Goal: Information Seeking & Learning: Learn about a topic

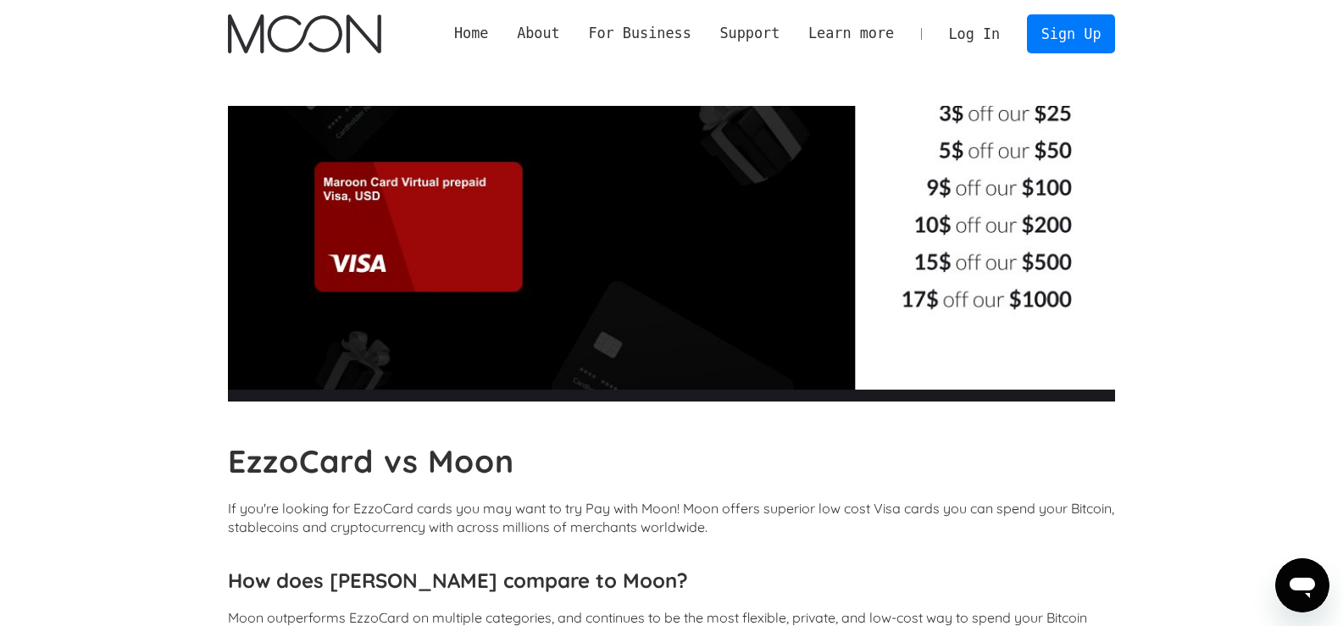
click at [357, 43] on img "home" at bounding box center [304, 33] width 153 height 39
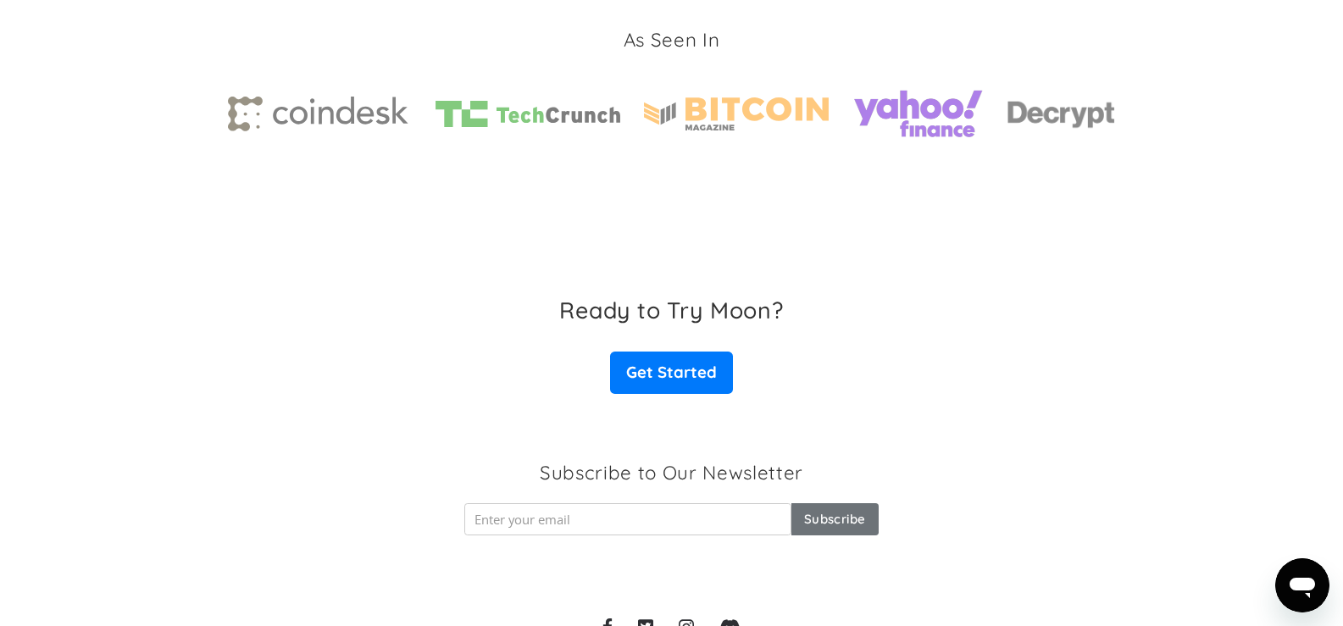
scroll to position [2691, 0]
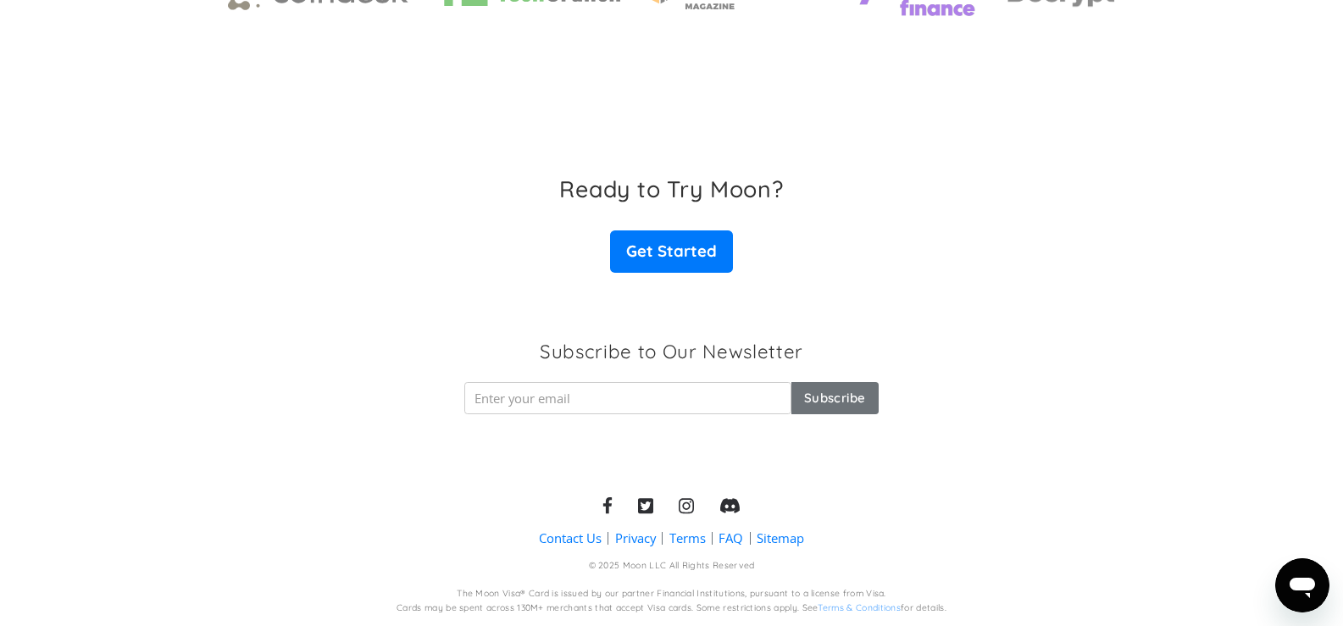
click at [736, 536] on link "FAQ" at bounding box center [731, 539] width 25 height 18
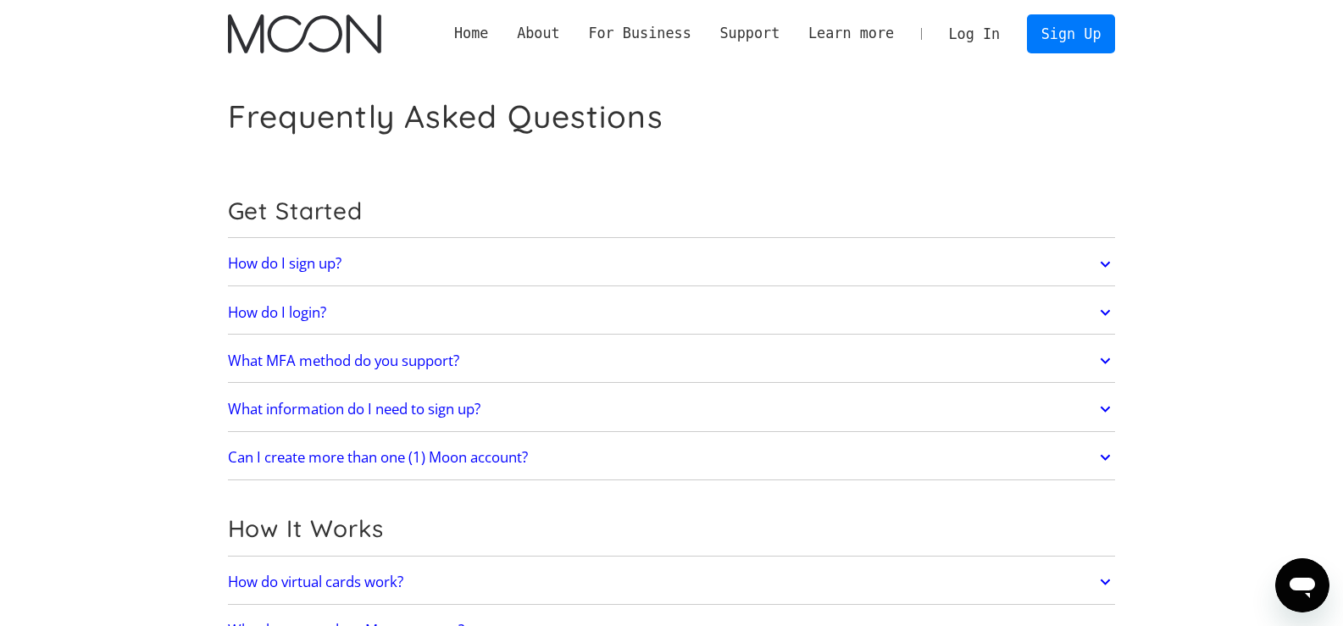
click at [1108, 261] on icon at bounding box center [1105, 264] width 19 height 31
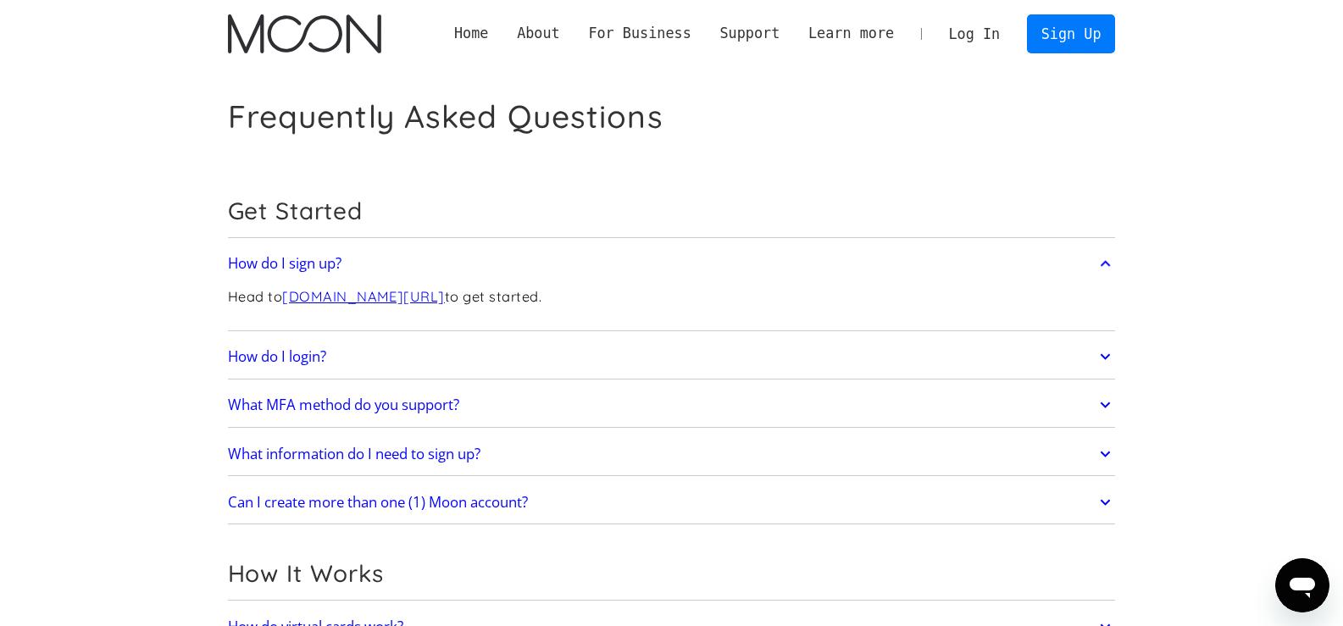
click at [1102, 405] on icon at bounding box center [1106, 406] width 10 height 6
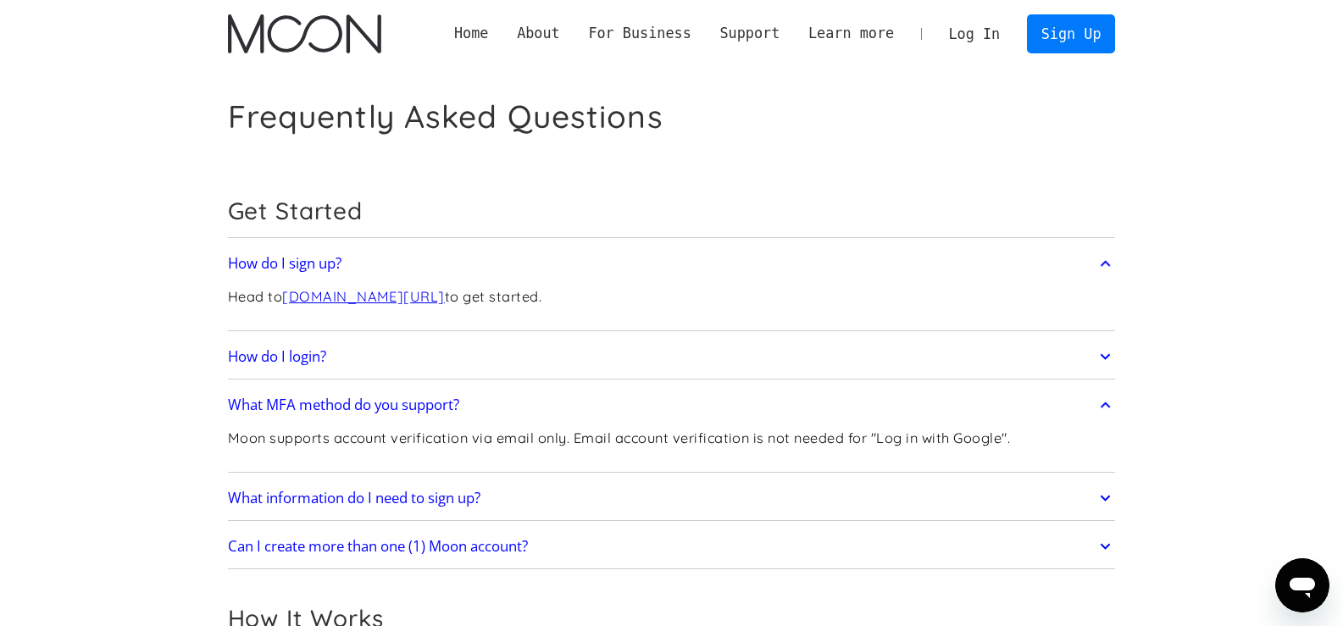
click at [1105, 494] on icon at bounding box center [1105, 498] width 19 height 31
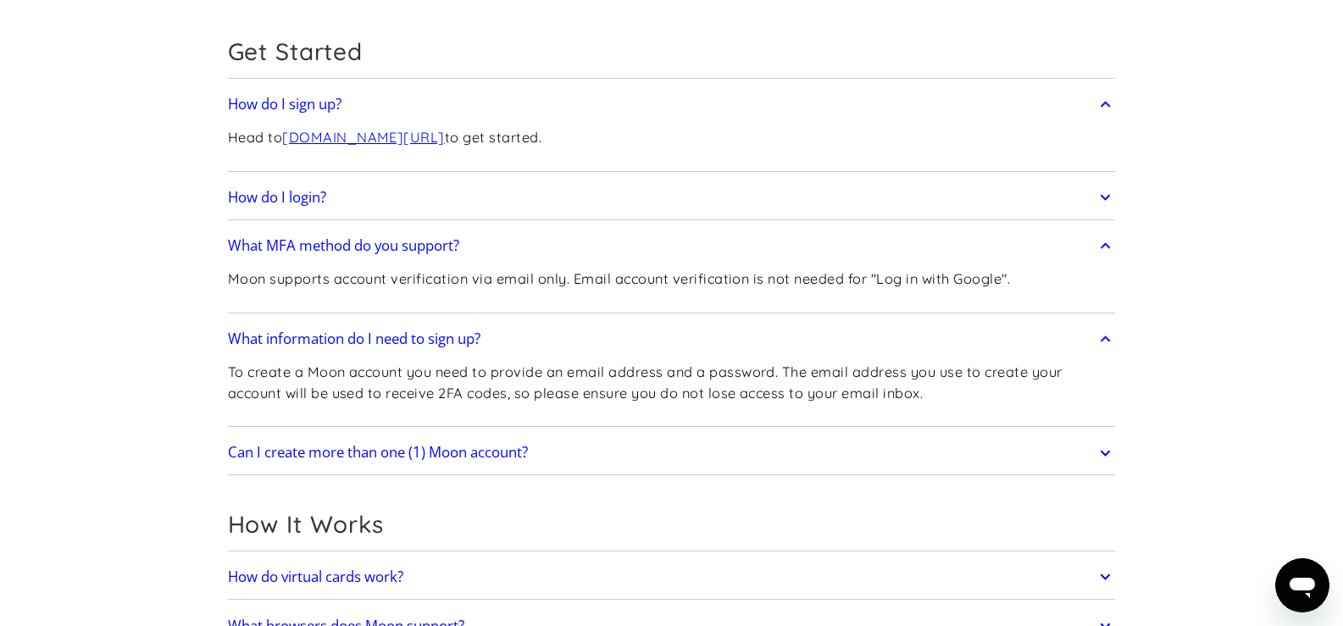
scroll to position [197, 0]
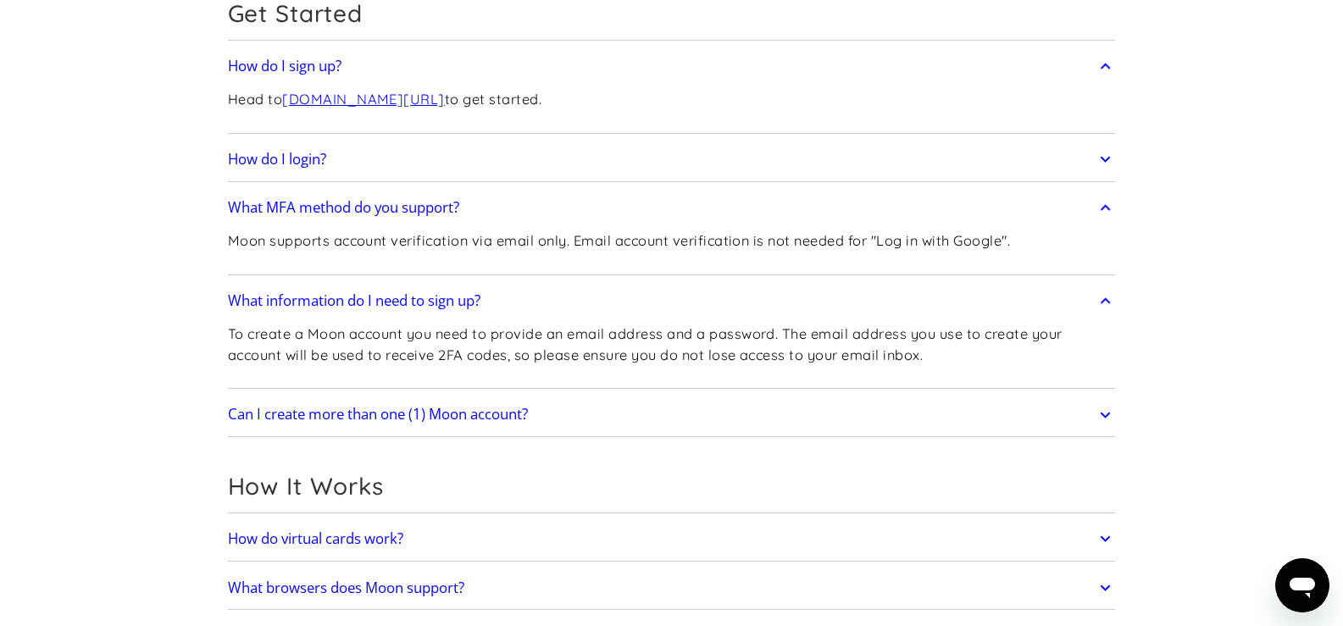
click at [1094, 417] on link "Can I create more than one (1) Moon account?" at bounding box center [672, 415] width 888 height 36
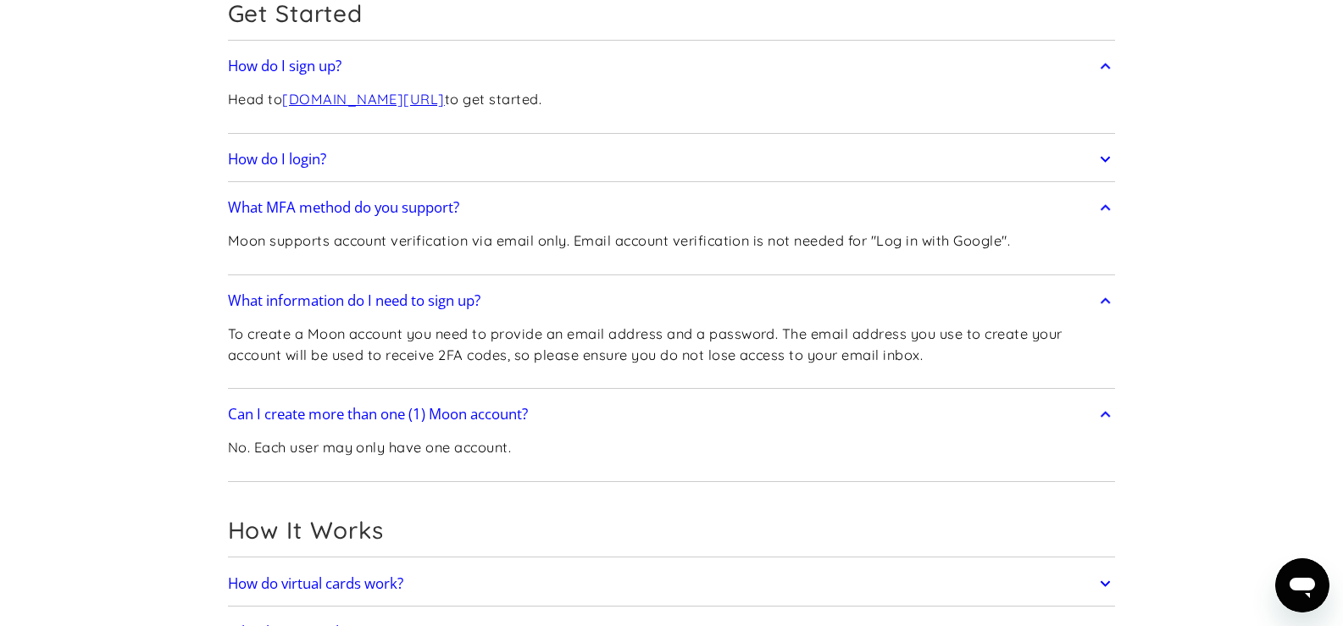
click at [1095, 417] on link "Can I create more than one (1) Moon account?" at bounding box center [672, 415] width 888 height 36
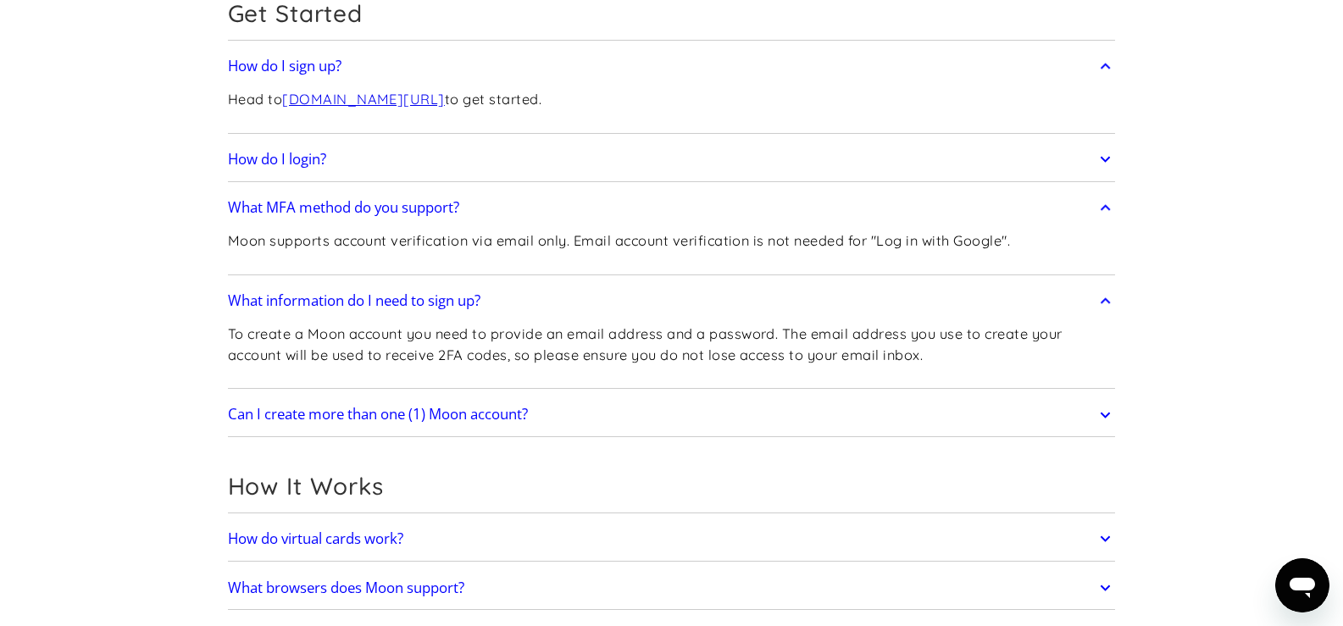
scroll to position [396, 0]
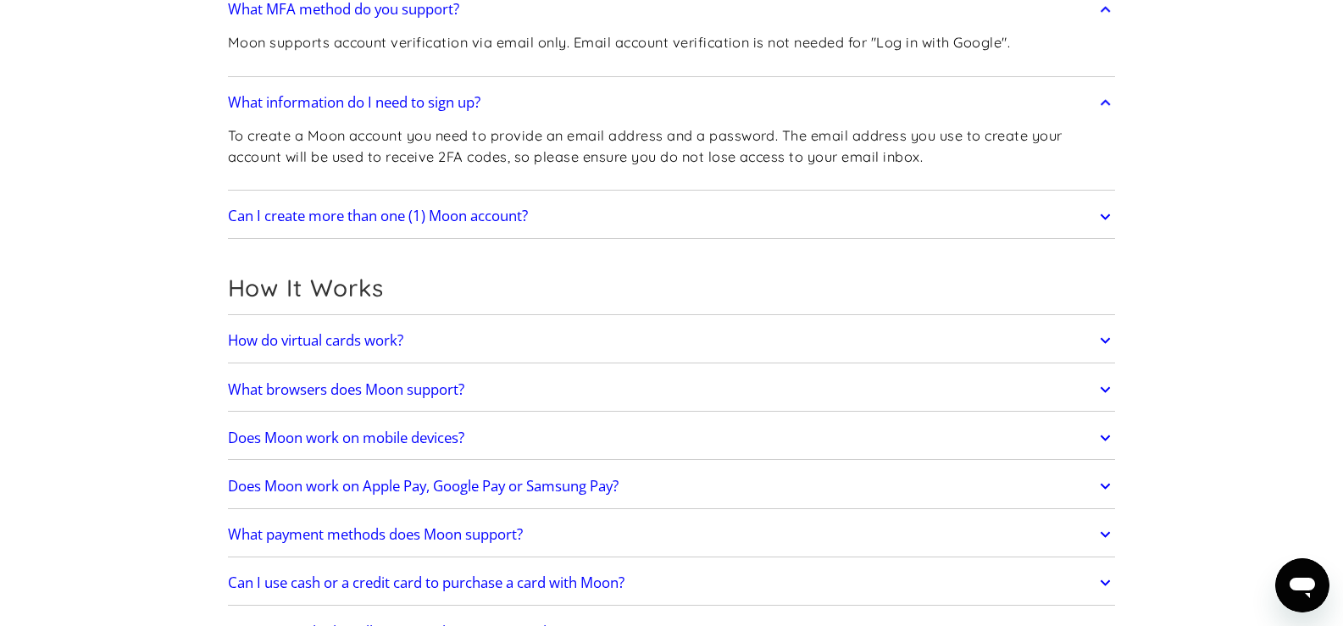
click at [1110, 340] on icon at bounding box center [1106, 341] width 10 height 6
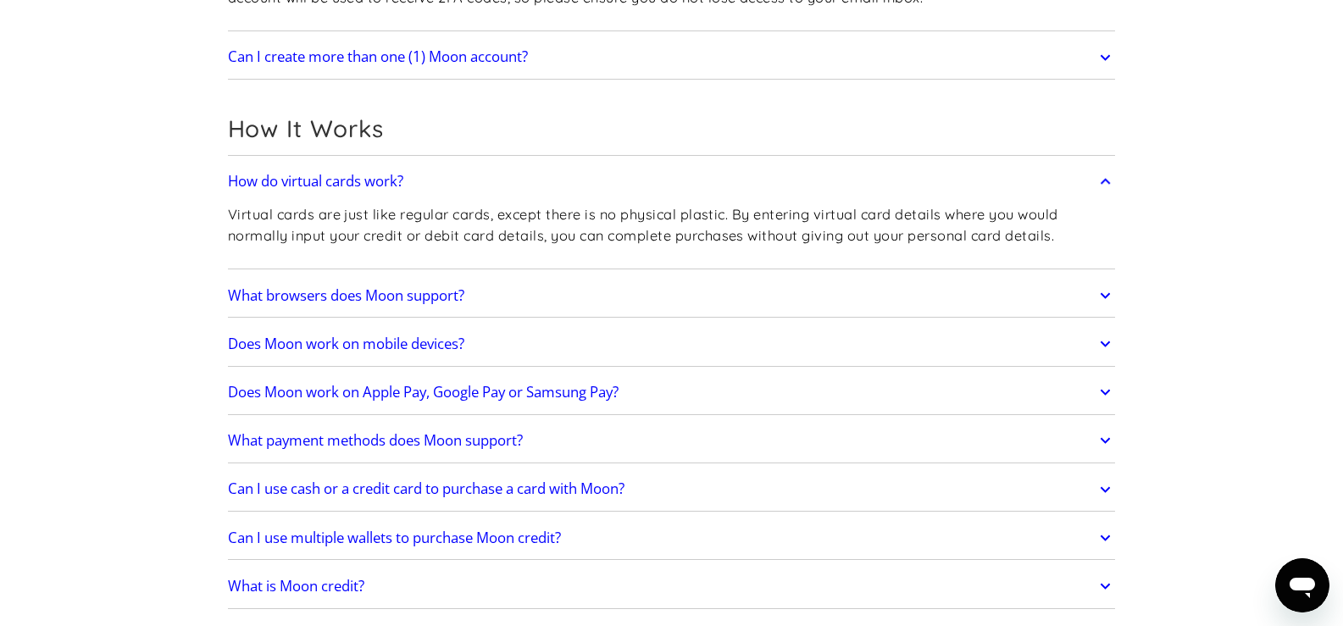
scroll to position [593, 0]
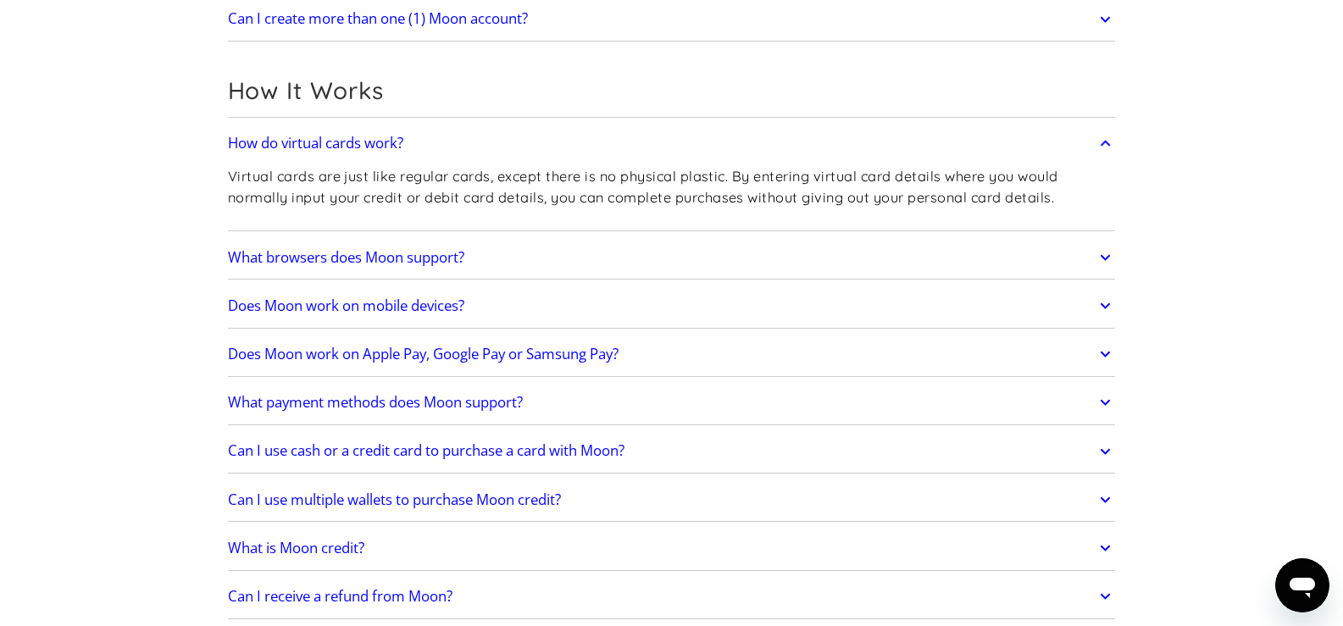
click at [1102, 408] on icon at bounding box center [1105, 402] width 19 height 31
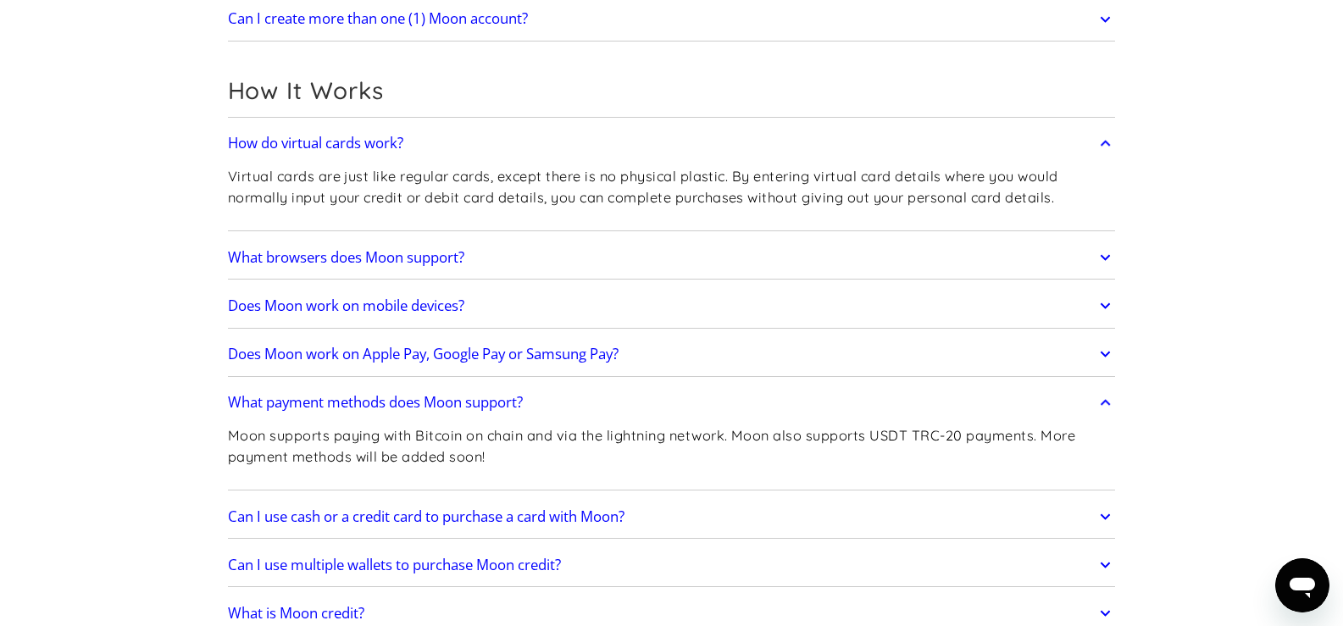
click at [1097, 516] on icon at bounding box center [1105, 517] width 19 height 31
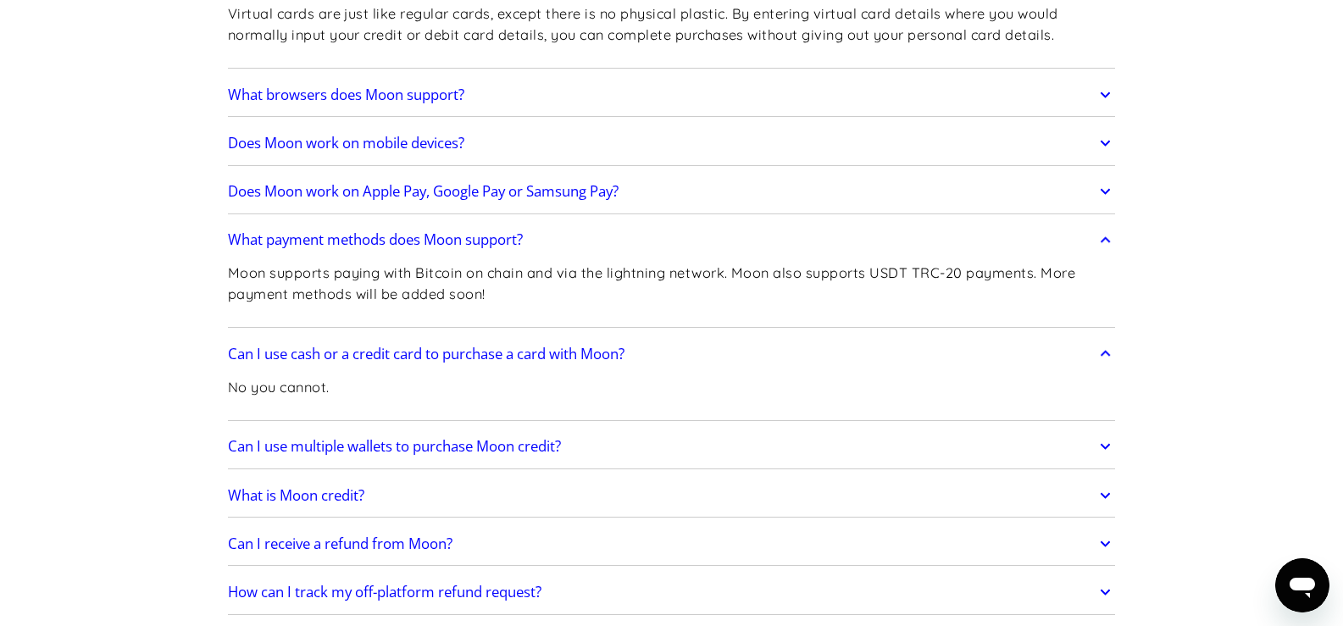
scroll to position [791, 0]
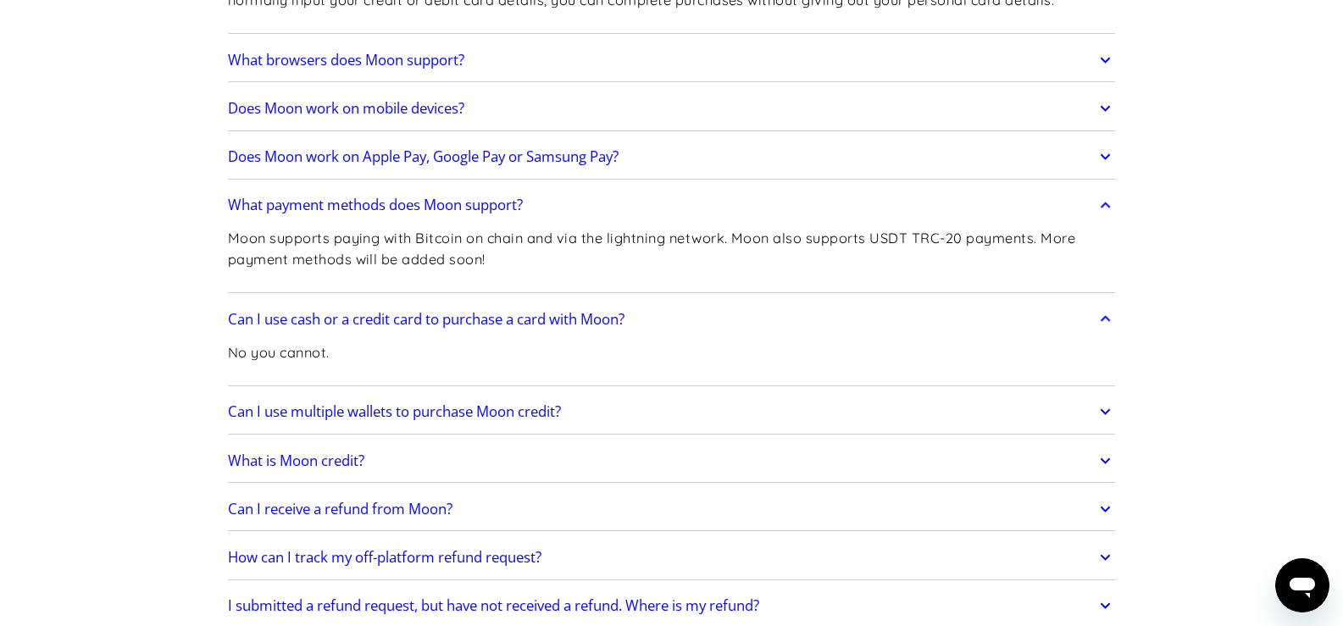
click at [1103, 413] on icon at bounding box center [1106, 412] width 10 height 6
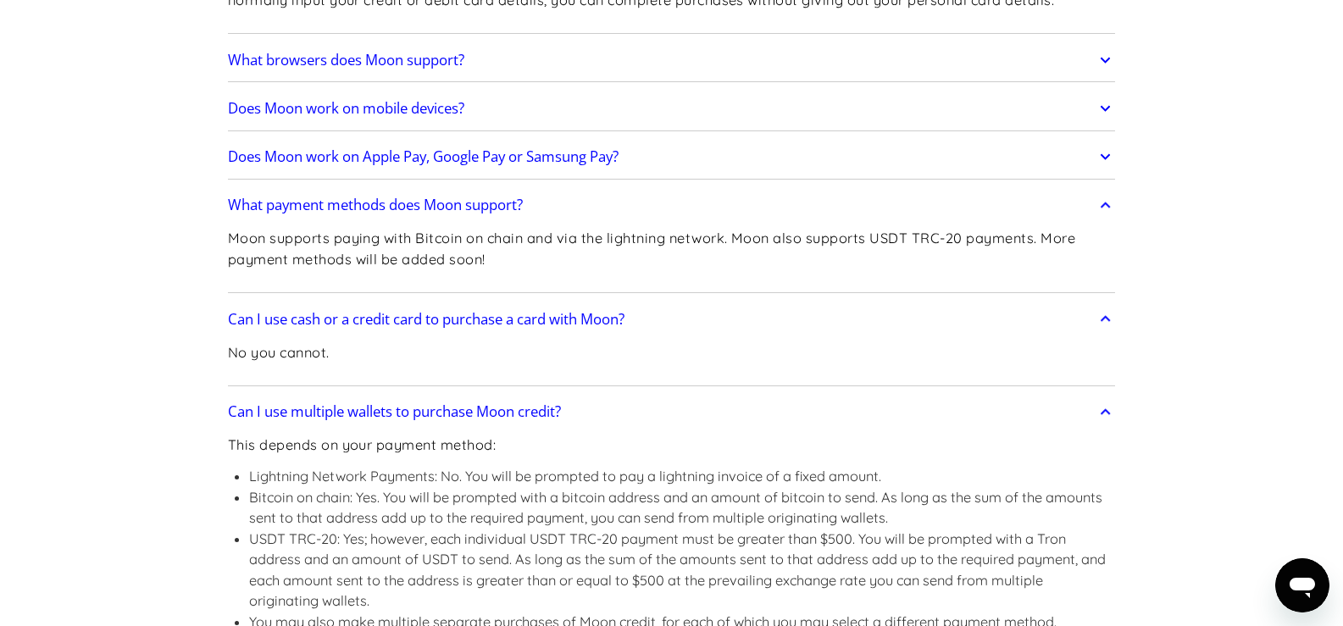
click at [1103, 413] on icon at bounding box center [1106, 412] width 10 height 6
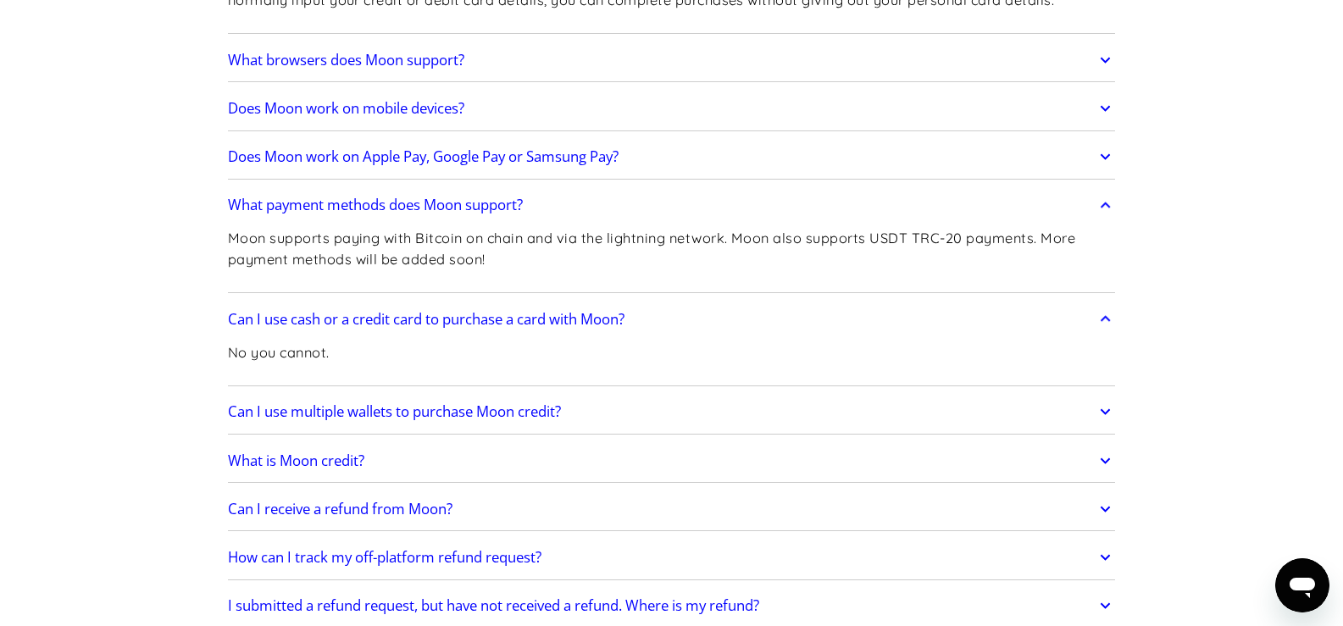
click at [1102, 462] on icon at bounding box center [1105, 461] width 19 height 31
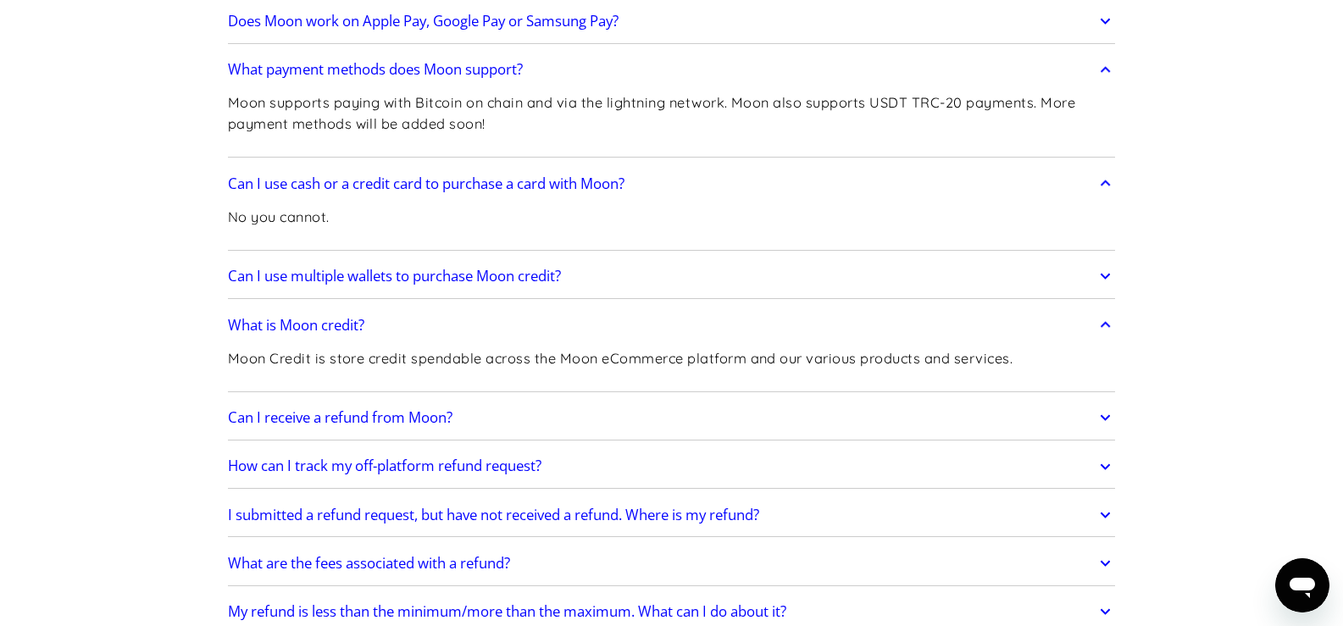
scroll to position [989, 0]
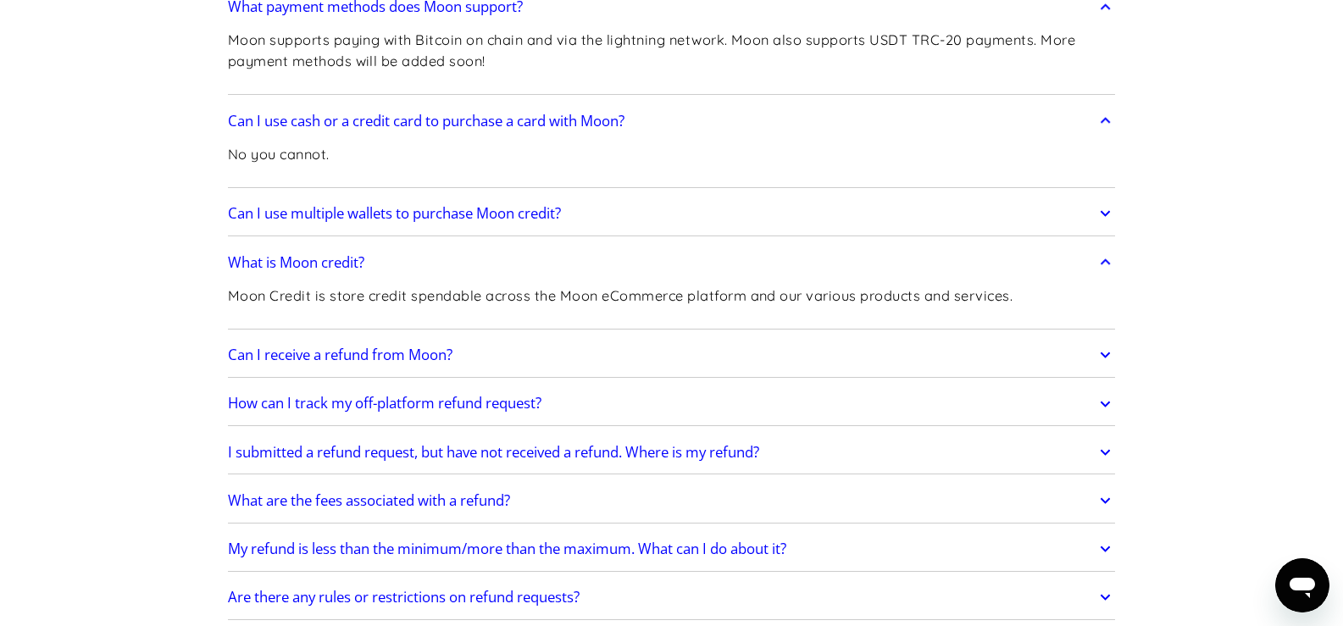
click at [1082, 357] on link "Can I receive a refund from Moon?" at bounding box center [672, 355] width 888 height 36
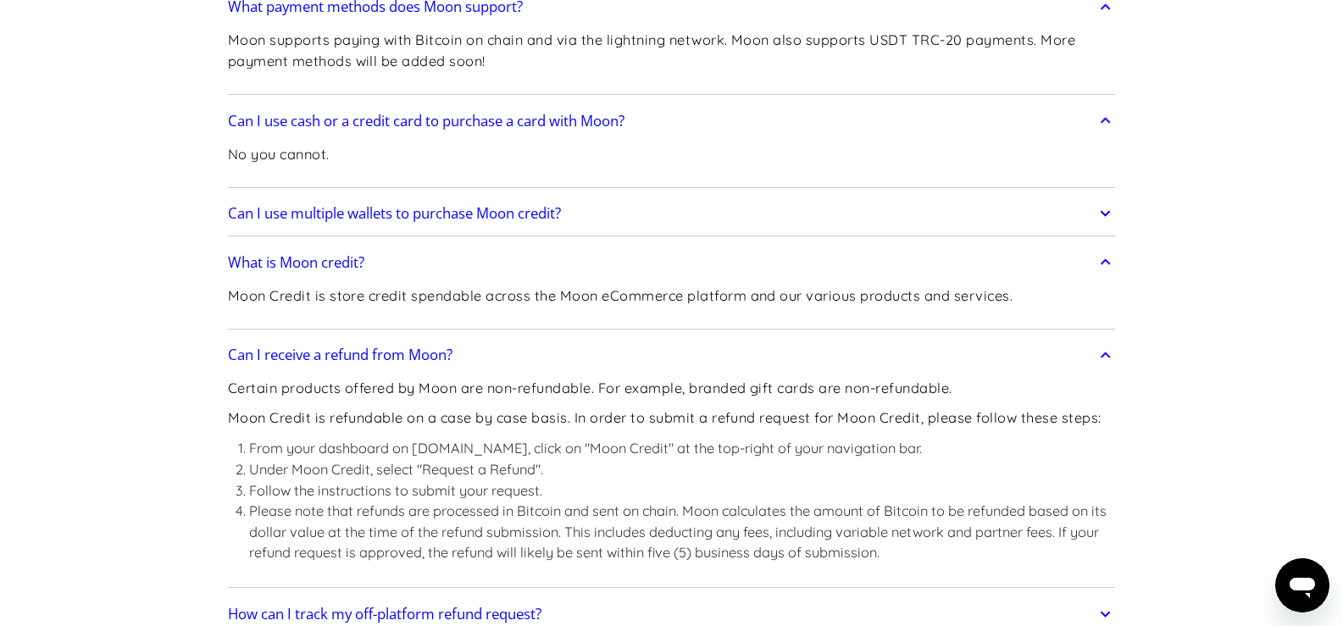
click at [1082, 357] on link "Can I receive a refund from Moon?" at bounding box center [672, 355] width 888 height 36
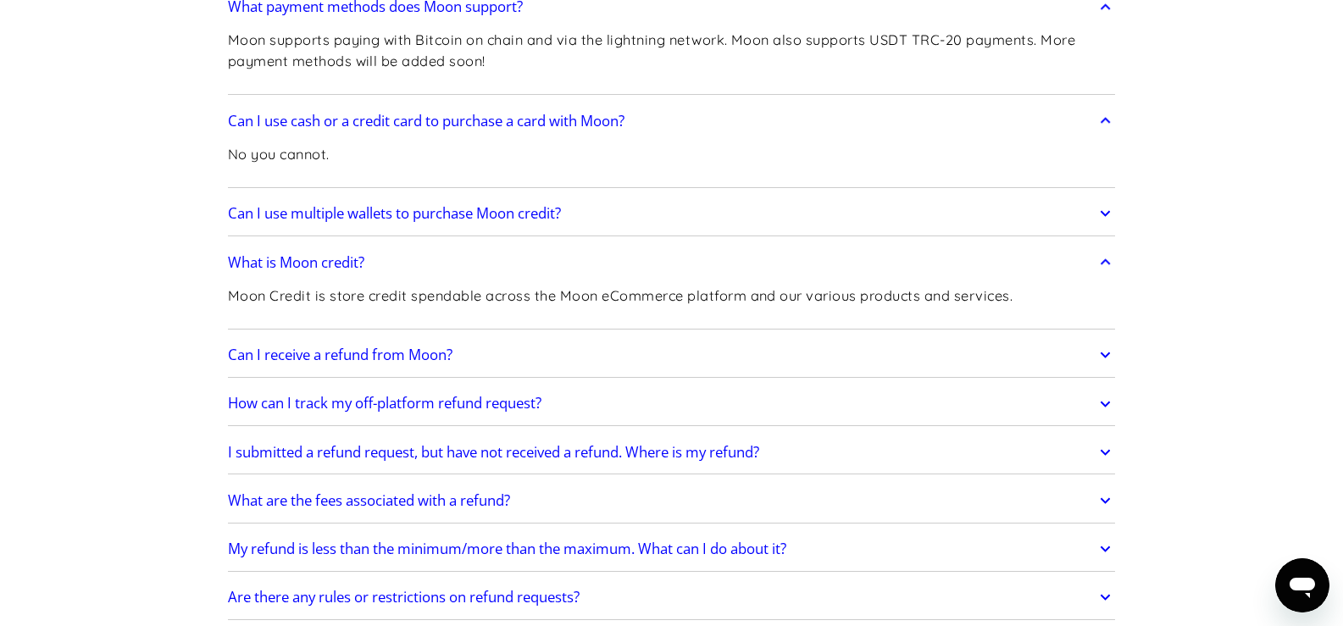
click at [1090, 407] on link "How can I track my off-platform refund request?" at bounding box center [672, 404] width 888 height 36
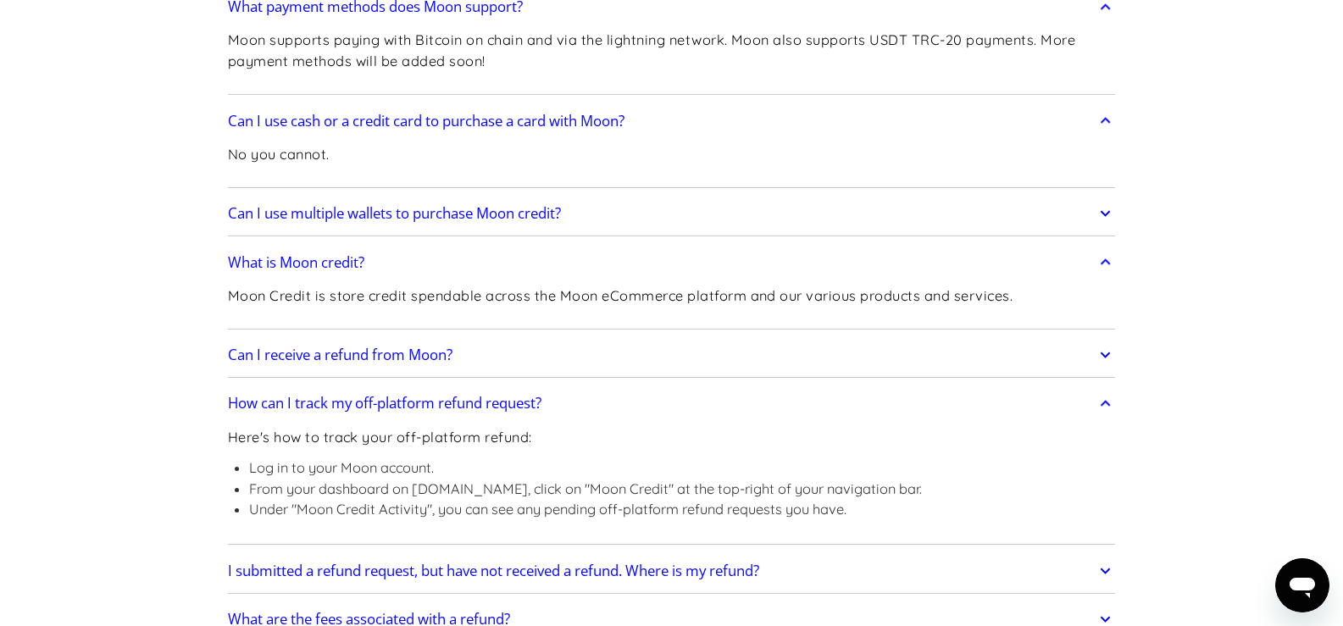
click at [1090, 407] on link "How can I track my off-platform refund request?" at bounding box center [672, 404] width 888 height 36
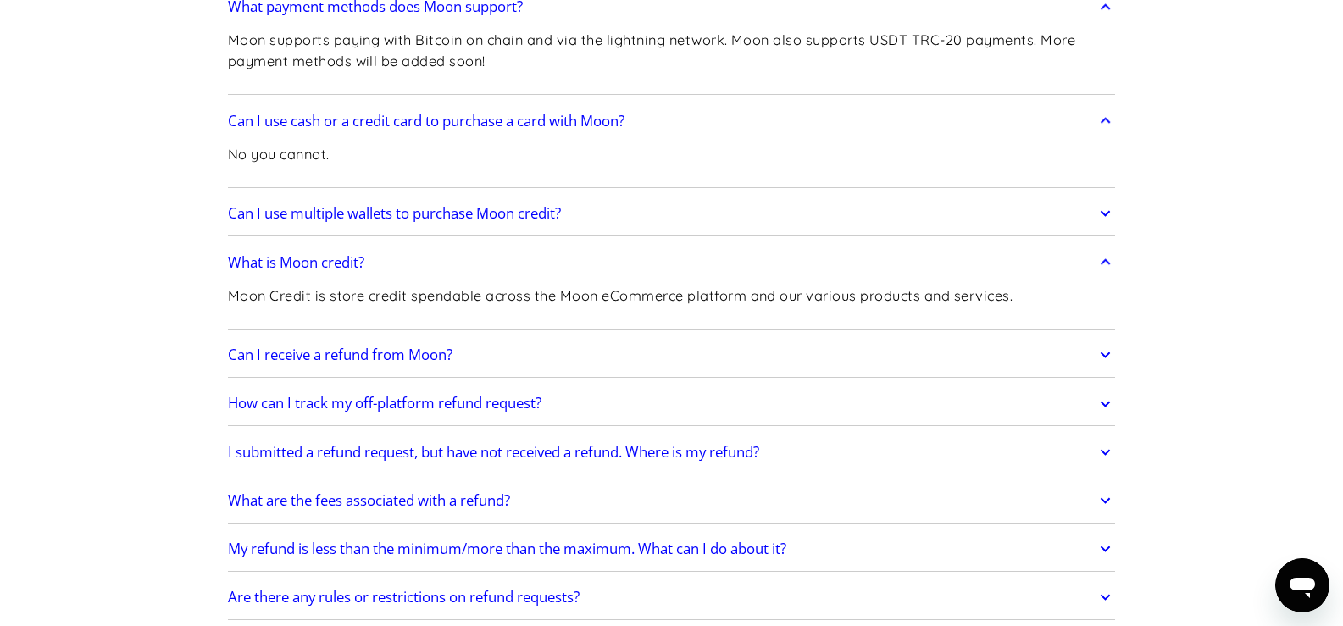
click at [1078, 491] on link "What are the fees associated with a refund?" at bounding box center [672, 501] width 888 height 36
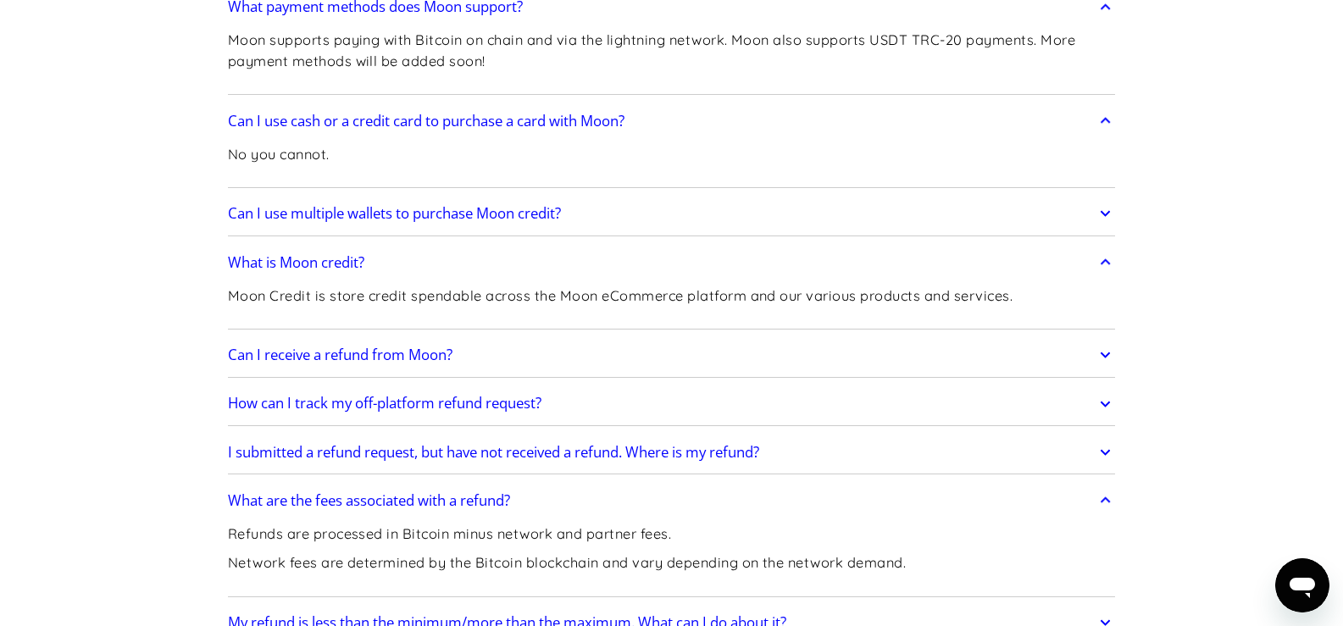
click at [1078, 491] on link "What are the fees associated with a refund?" at bounding box center [672, 501] width 888 height 36
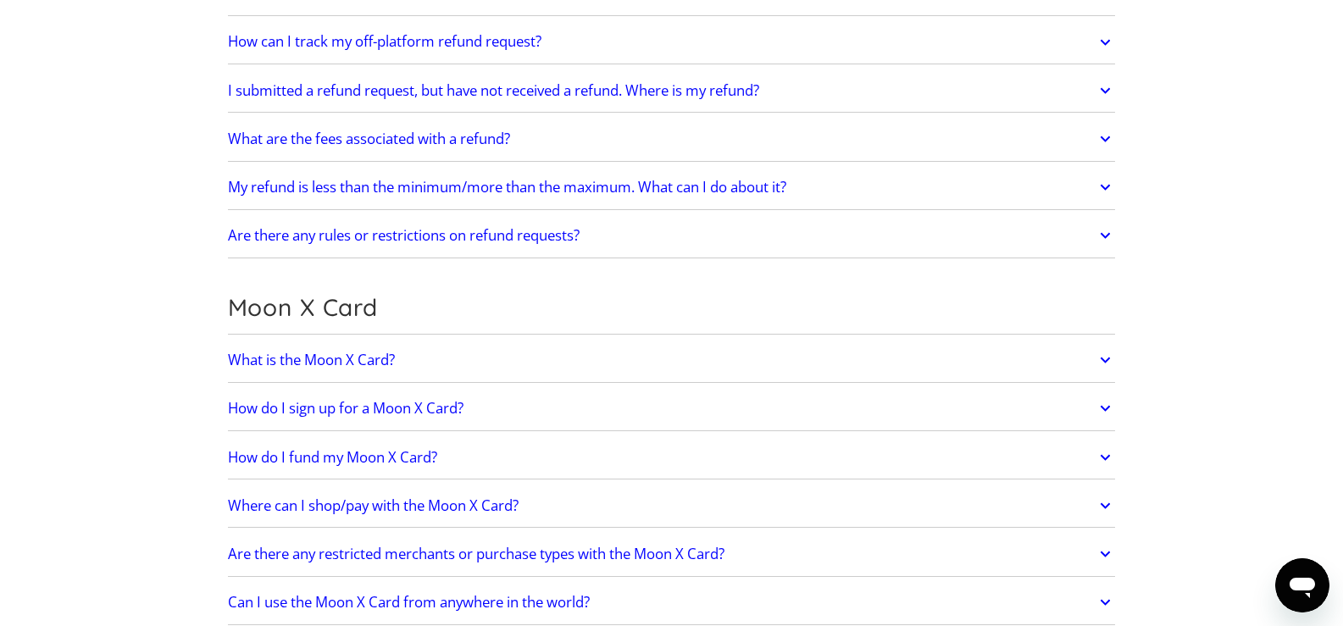
scroll to position [1384, 0]
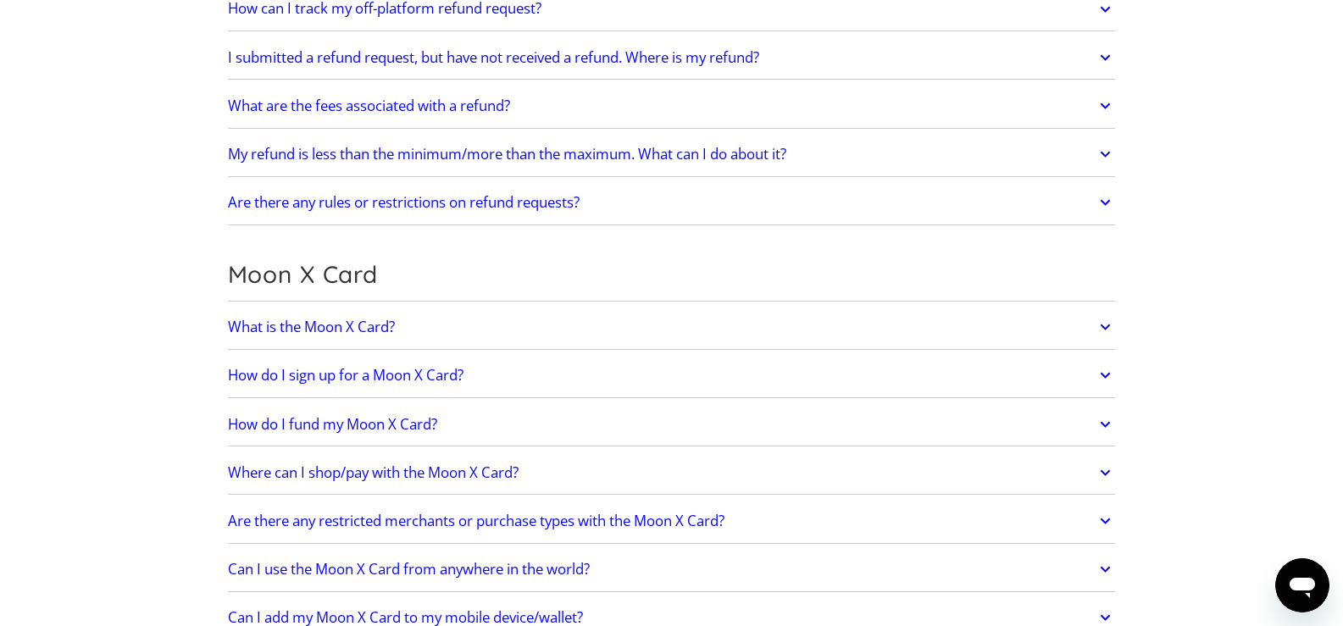
click at [1092, 330] on link "What is the Moon X Card?" at bounding box center [672, 327] width 888 height 36
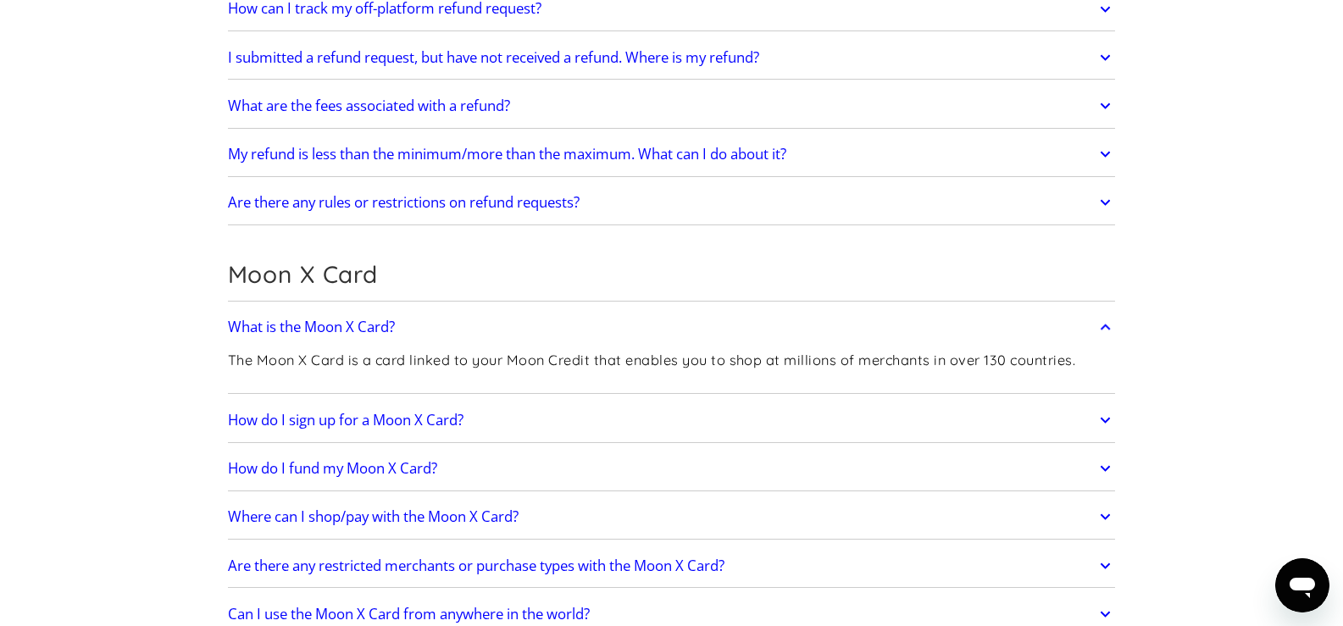
click at [1092, 330] on link "What is the Moon X Card?" at bounding box center [672, 327] width 888 height 36
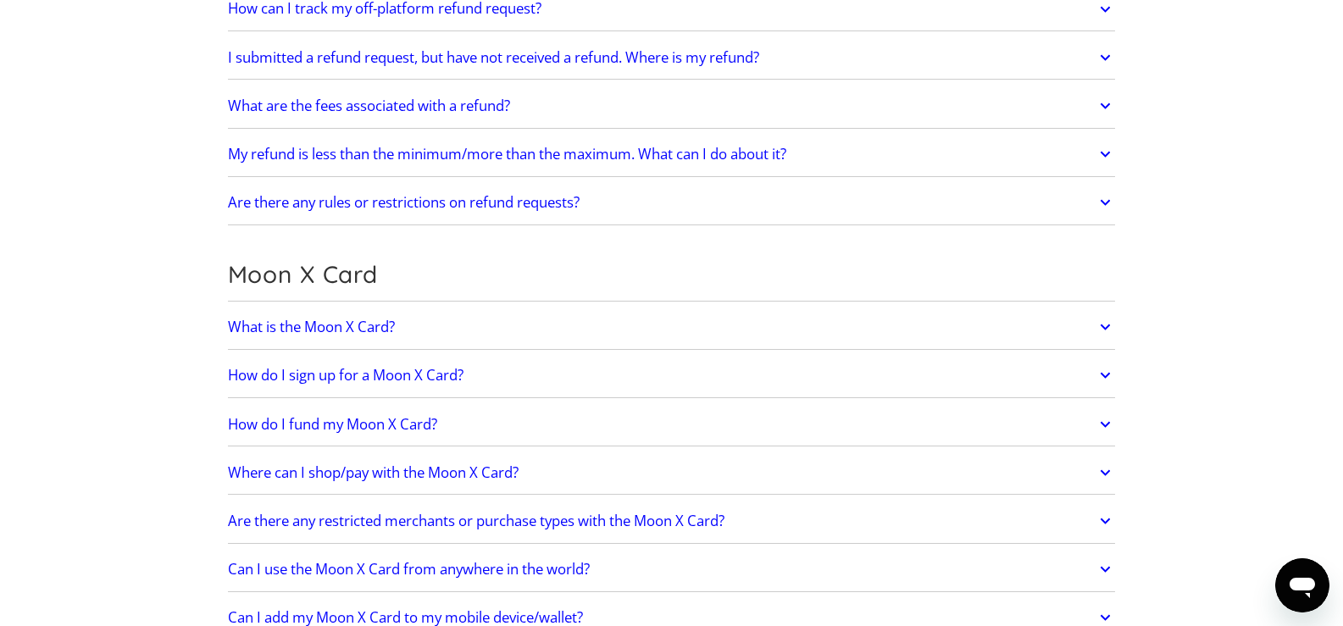
click at [1083, 373] on link "How do I sign up for a Moon X Card?" at bounding box center [672, 376] width 888 height 36
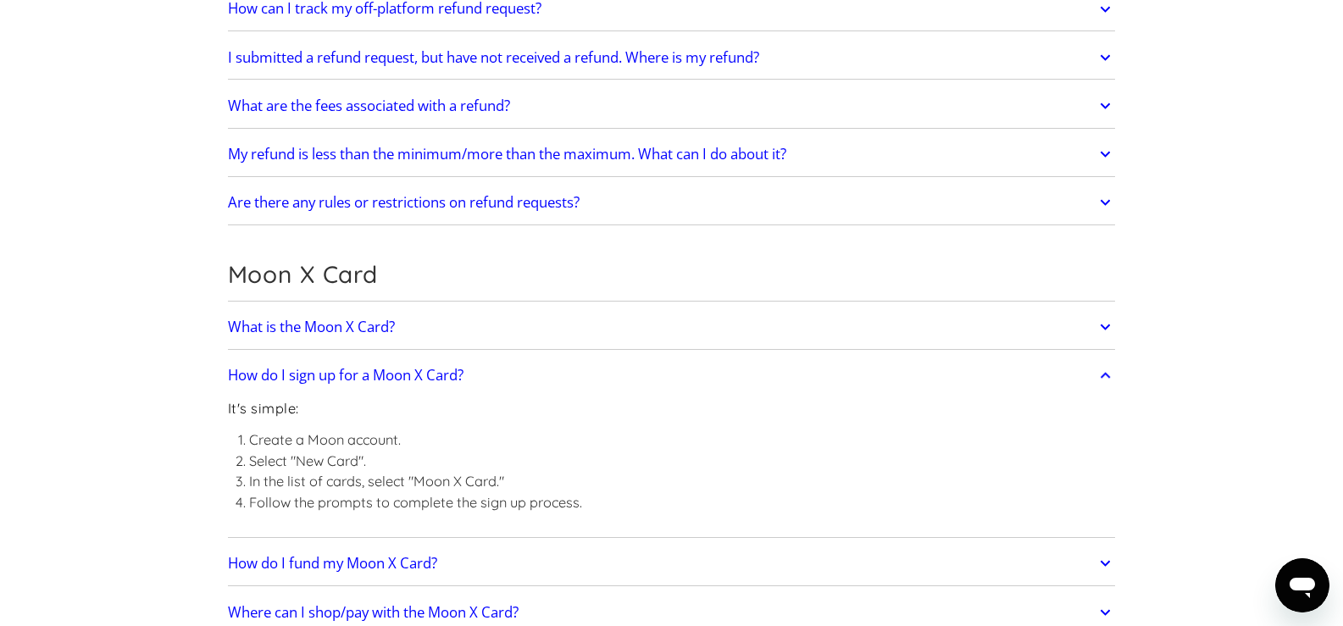
click at [1083, 373] on link "How do I sign up for a Moon X Card?" at bounding box center [672, 376] width 888 height 36
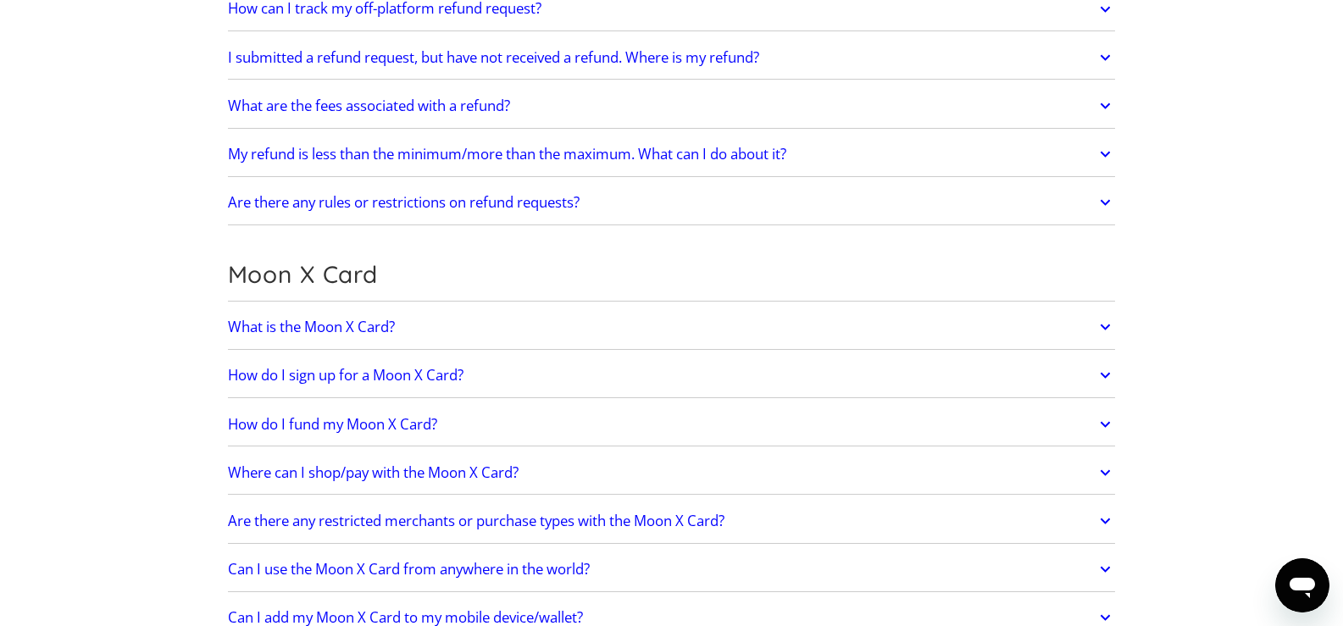
click at [1084, 418] on link "How do I fund my Moon X Card?" at bounding box center [672, 425] width 888 height 36
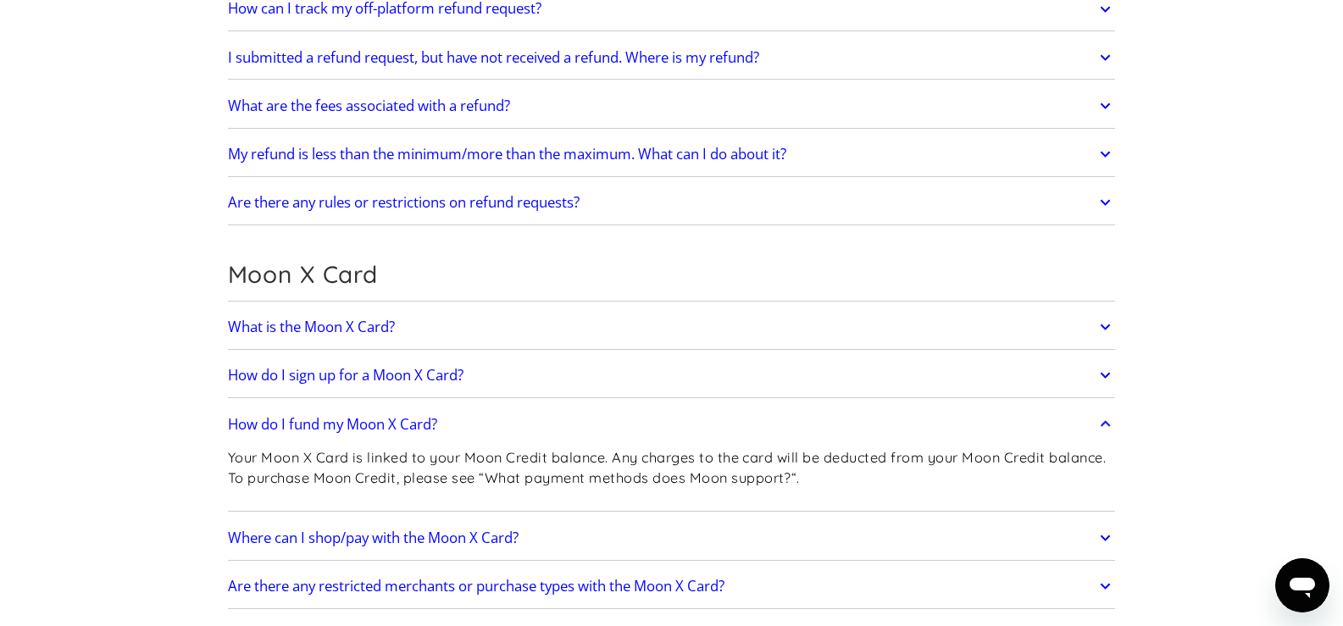
click at [1084, 418] on link "How do I fund my Moon X Card?" at bounding box center [672, 425] width 888 height 36
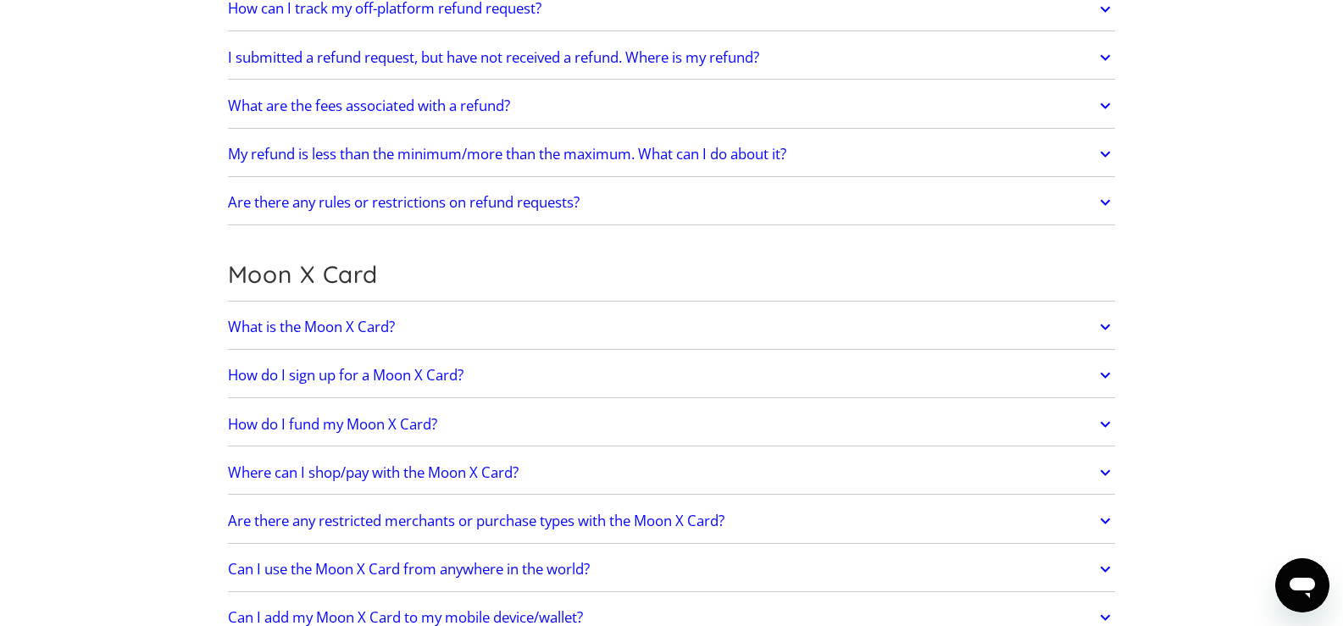
click at [1062, 159] on link "My refund is less than the minimum/more than the maximum. What can I do about i…" at bounding box center [672, 154] width 888 height 36
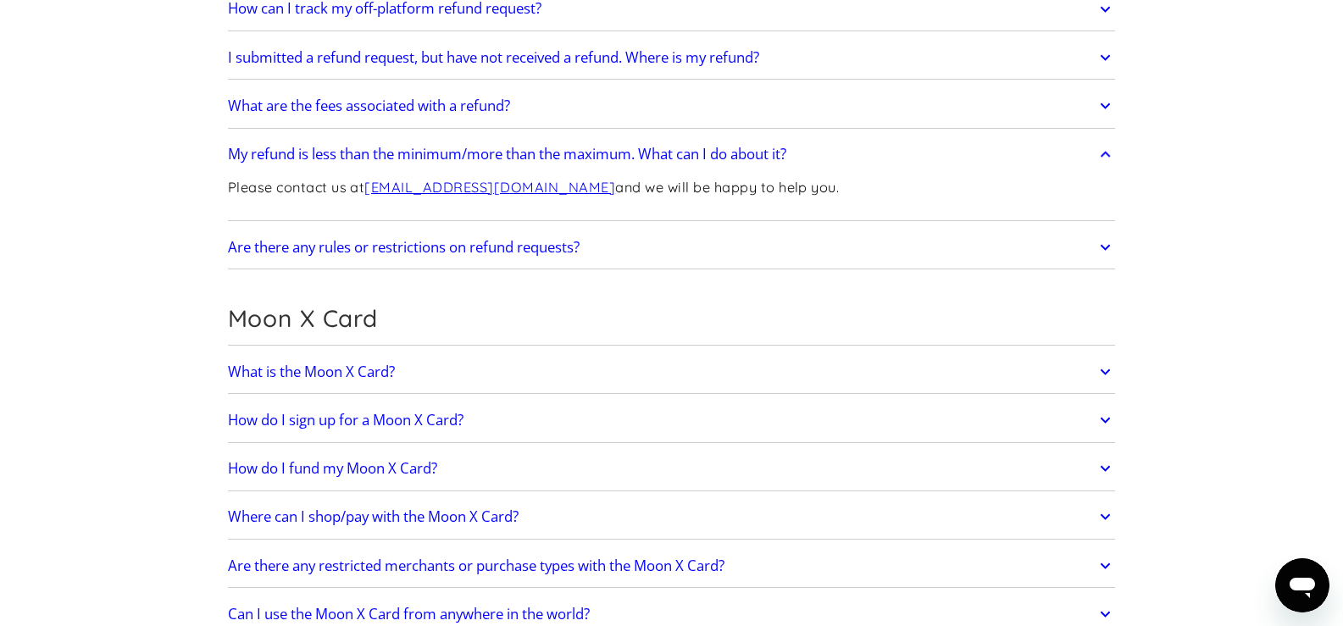
click at [1062, 159] on link "My refund is less than the minimum/more than the maximum. What can I do about i…" at bounding box center [672, 154] width 888 height 36
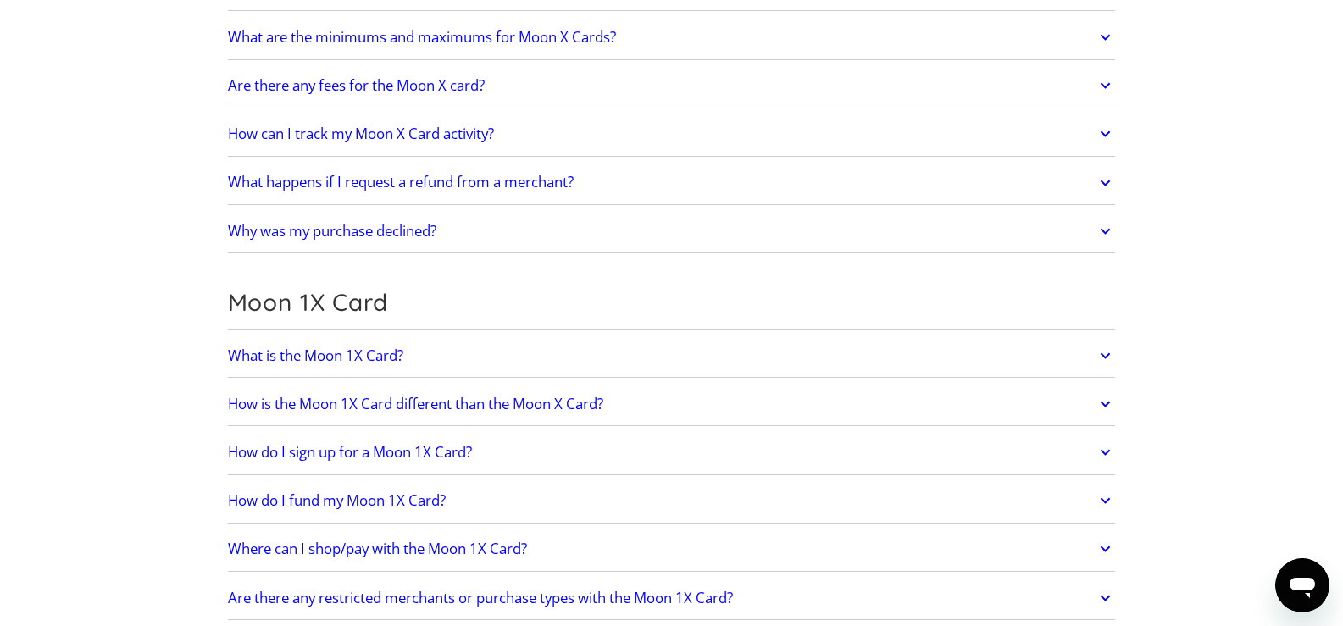
scroll to position [2175, 0]
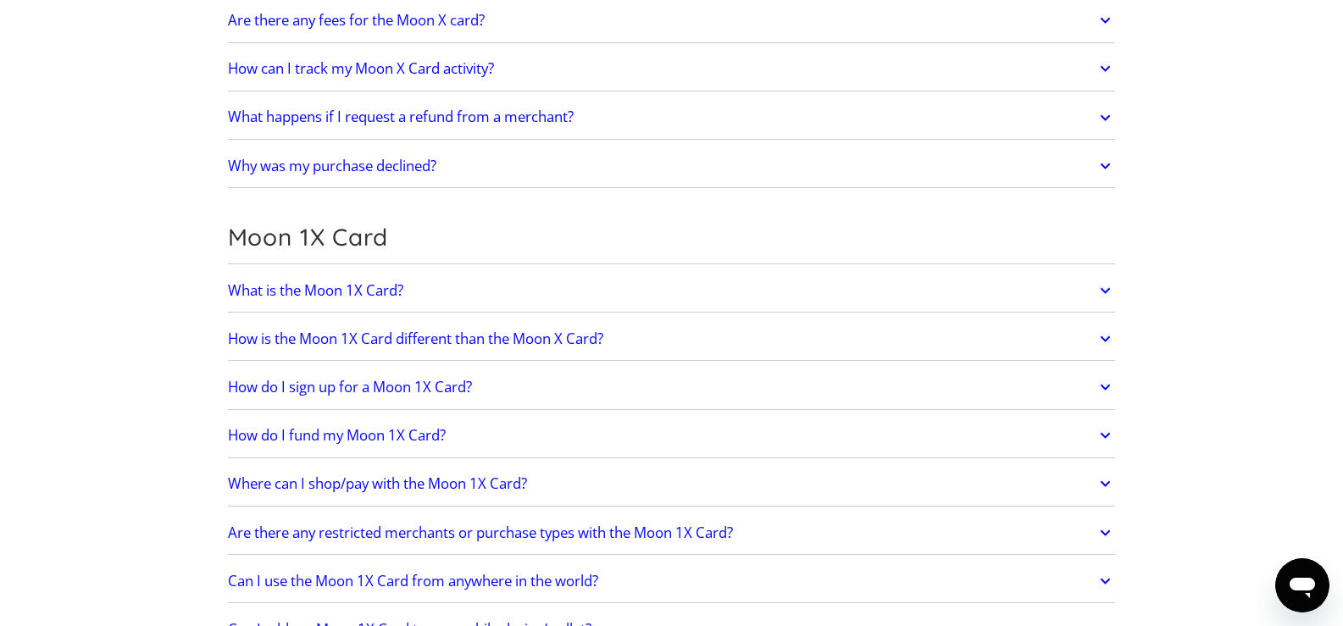
click at [721, 286] on link "What is the Moon 1X Card?" at bounding box center [672, 291] width 888 height 36
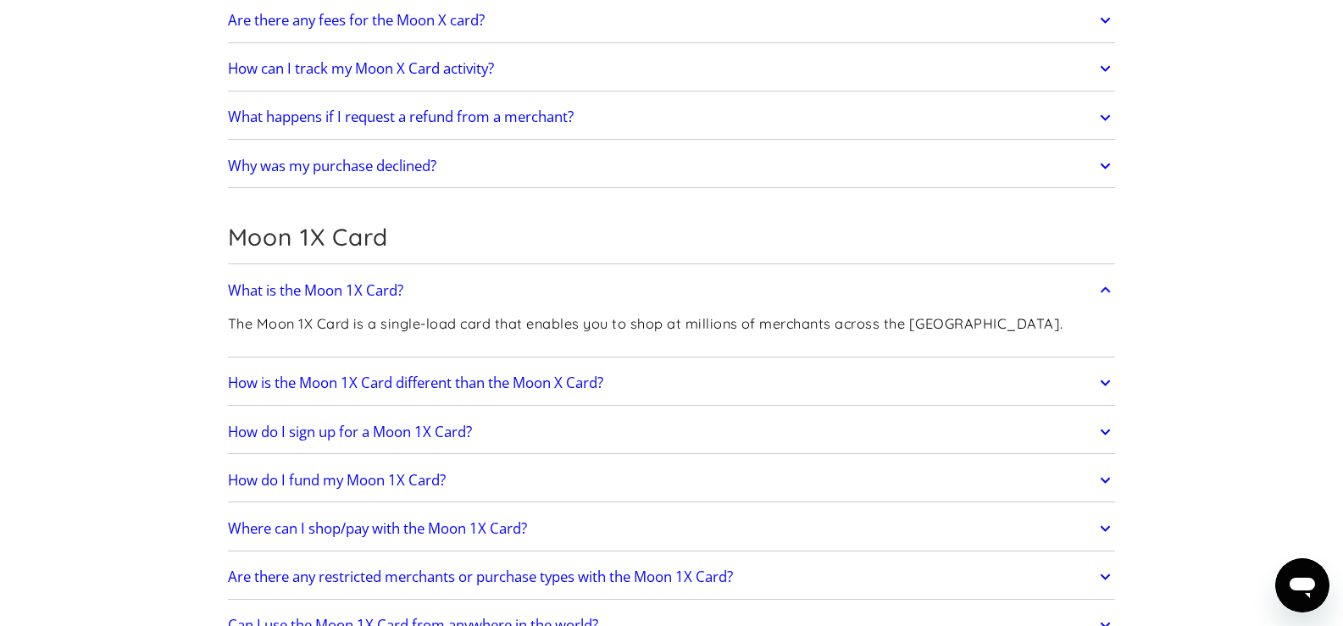
click at [721, 286] on link "What is the Moon 1X Card?" at bounding box center [672, 291] width 888 height 36
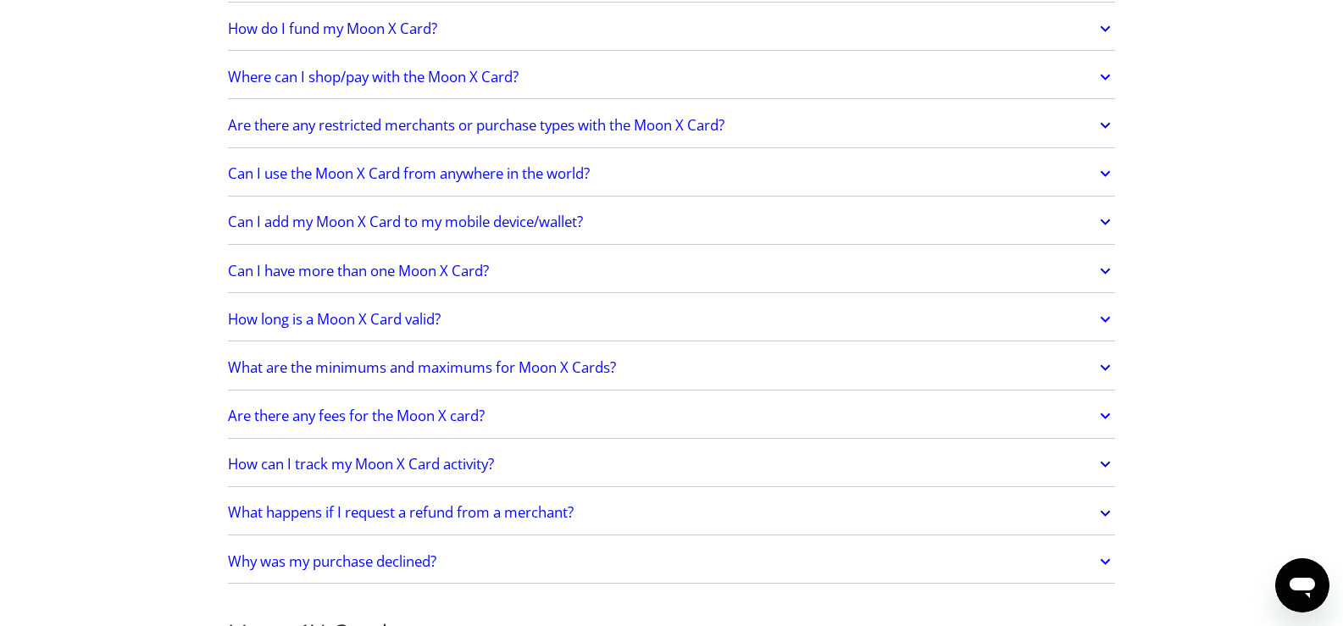
scroll to position [1384, 0]
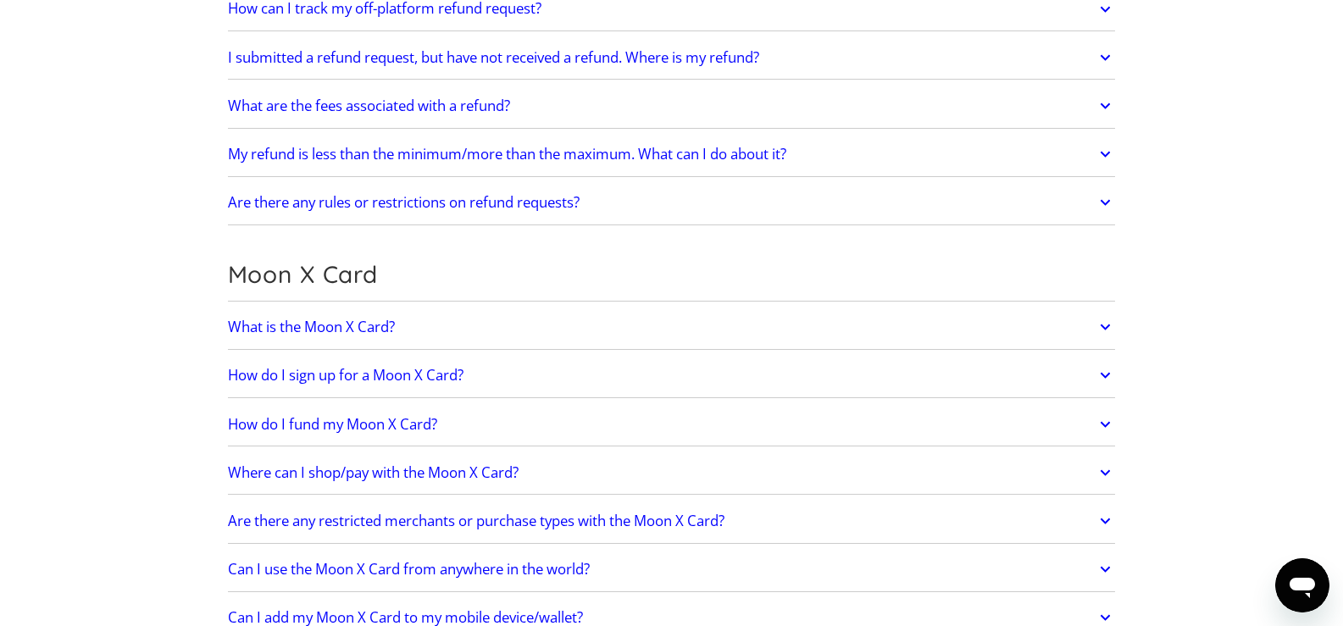
click at [715, 308] on div "What is the Moon X Card? The Moon X Card is a card linked to your Moon Credit t…" at bounding box center [672, 328] width 888 height 44
click at [718, 319] on link "What is the Moon X Card?" at bounding box center [672, 327] width 888 height 36
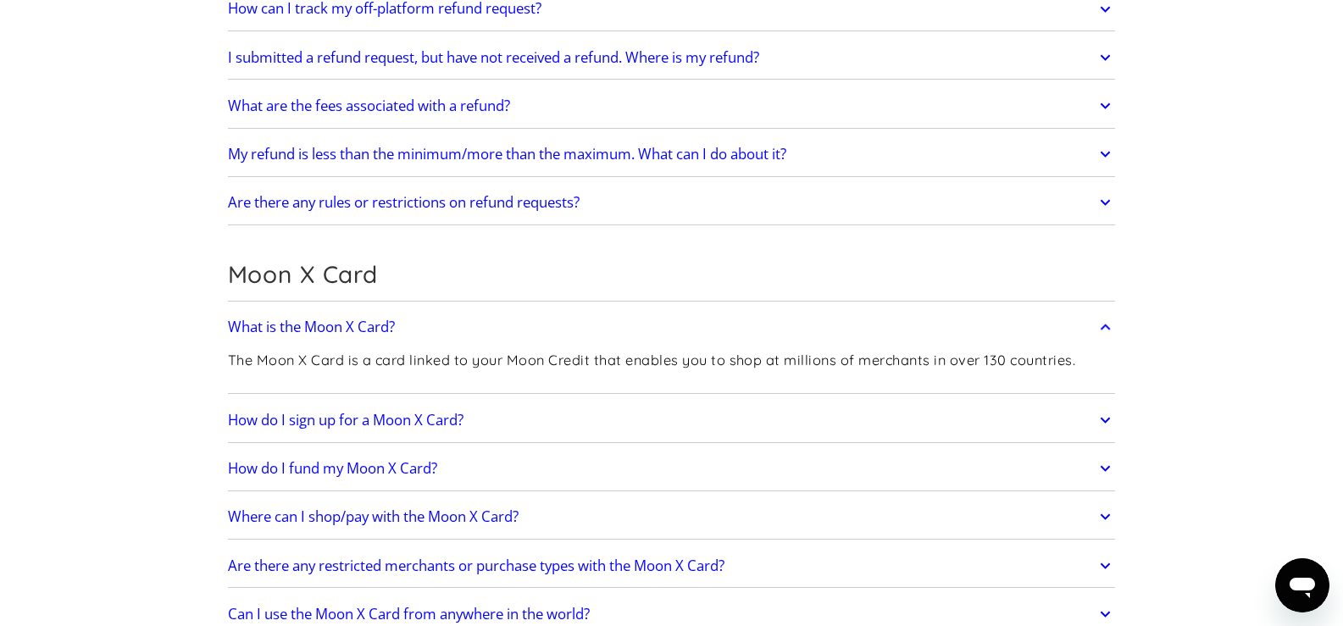
click at [718, 319] on link "What is the Moon X Card?" at bounding box center [672, 327] width 888 height 36
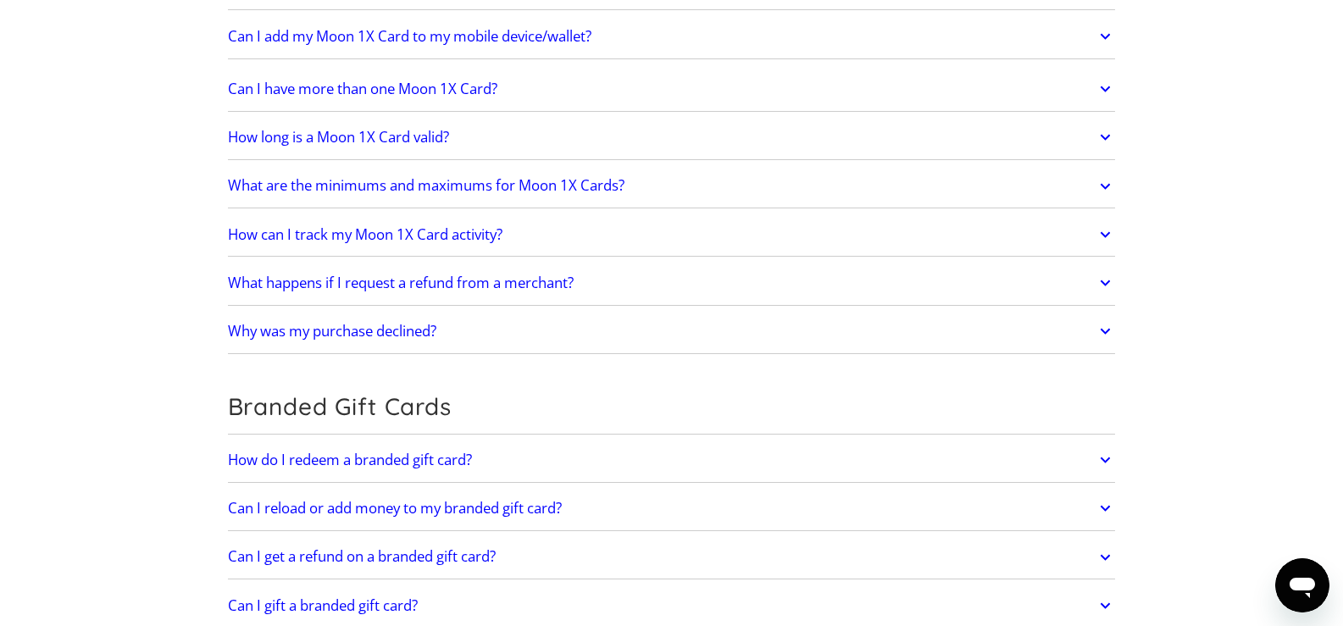
scroll to position [2966, 0]
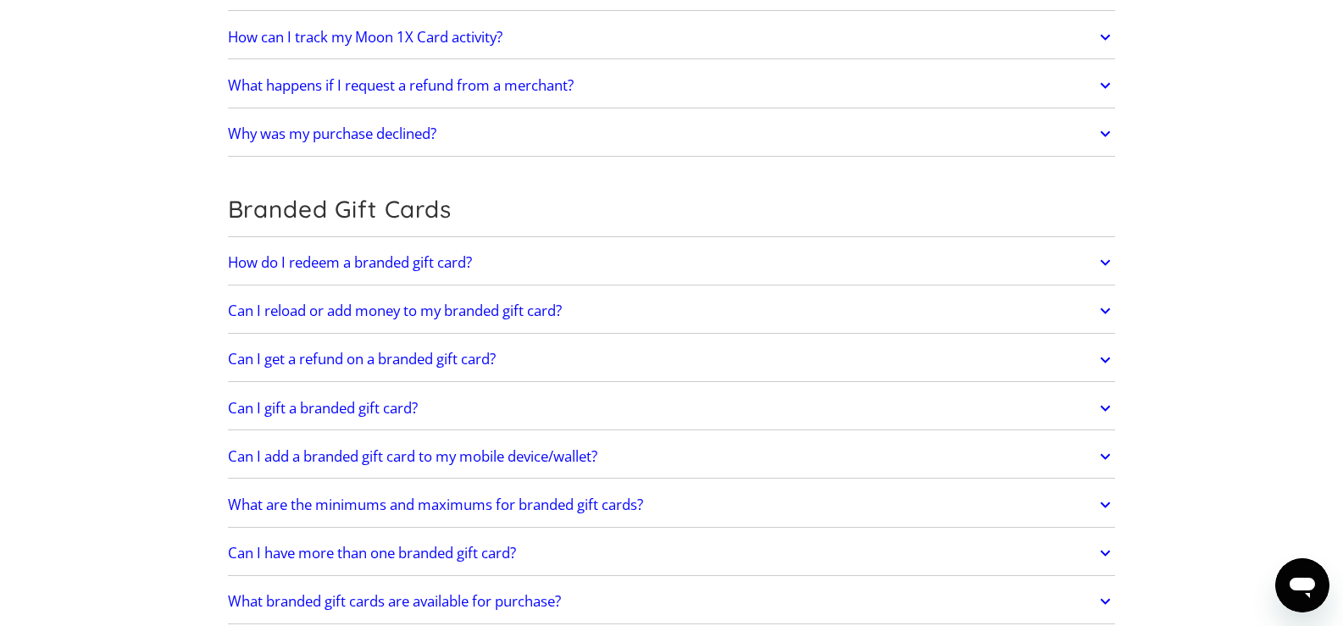
click at [592, 265] on link "How do I redeem a branded gift card?" at bounding box center [672, 263] width 888 height 36
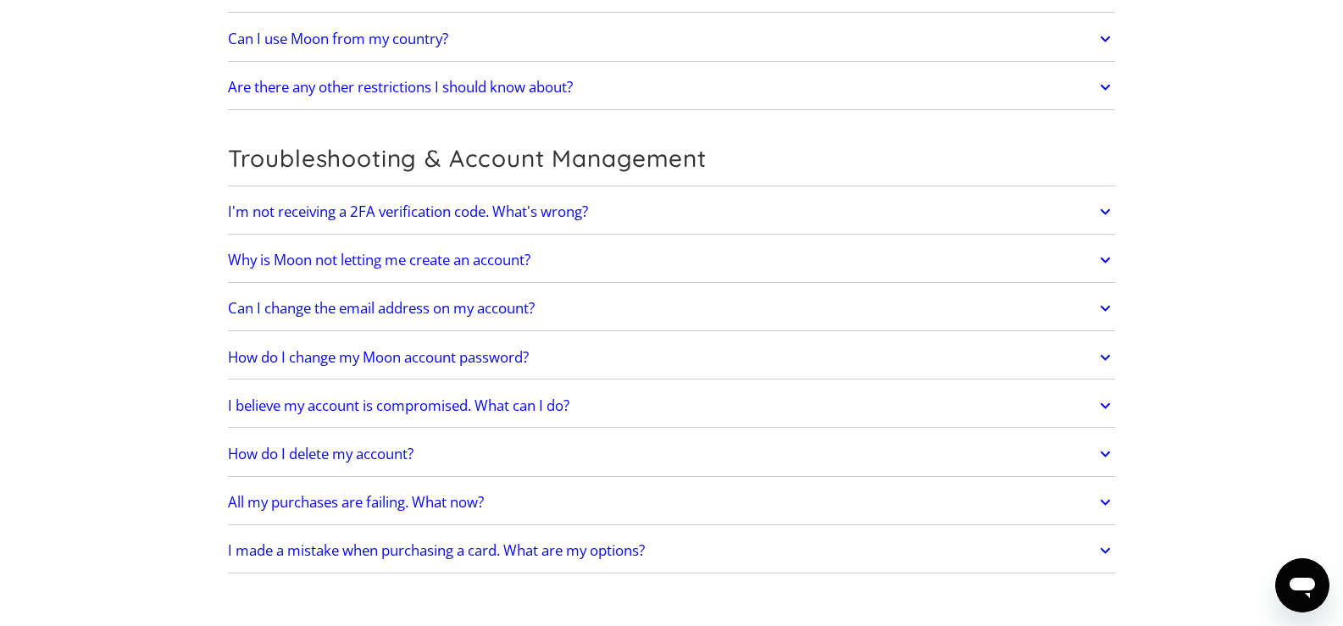
scroll to position [3955, 0]
